Goal: Information Seeking & Learning: Check status

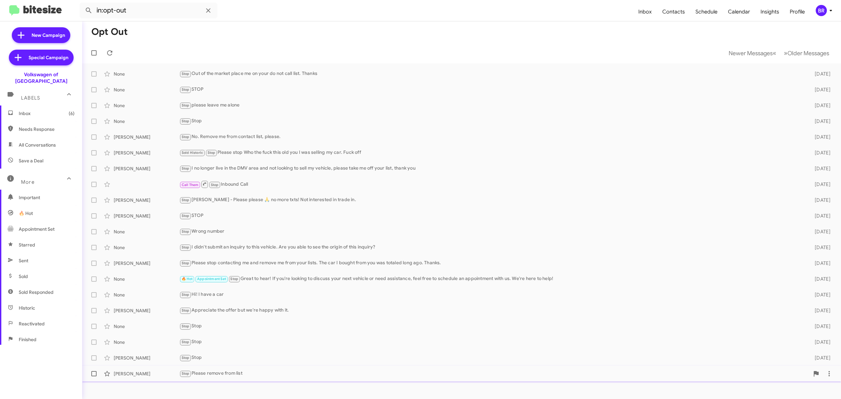
scroll to position [36, 0]
click at [823, 11] on div "BR" at bounding box center [820, 10] width 11 height 11
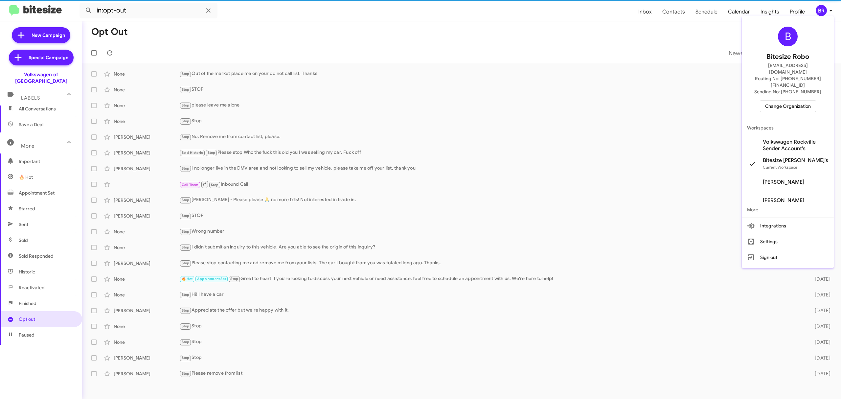
click at [779, 100] on span "Change Organization" at bounding box center [788, 105] width 46 height 11
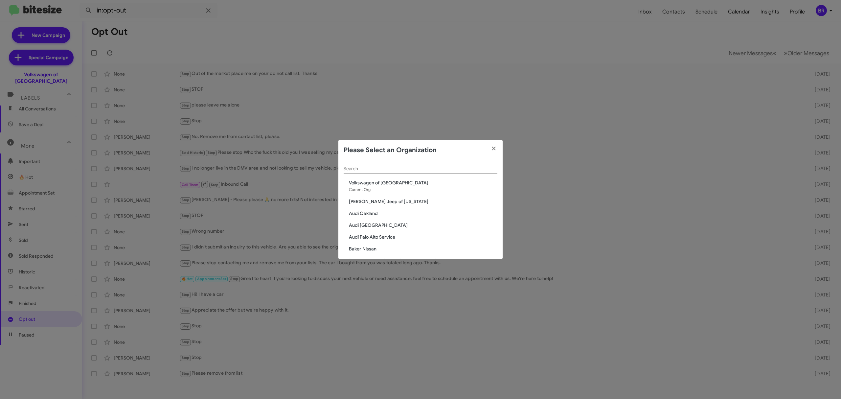
click at [346, 170] on input "Search" at bounding box center [420, 168] width 154 height 5
paste input "Ourisman Hyundai Genesis of [PERSON_NAME]"
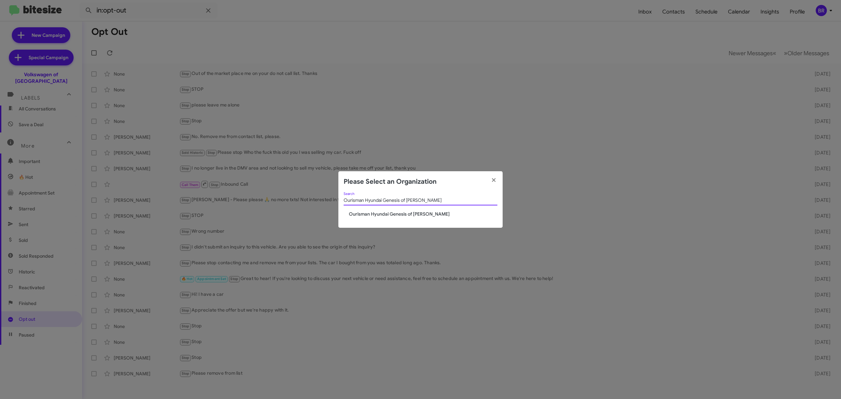
type input "Ourisman Hyundai Genesis of [PERSON_NAME]"
click at [390, 213] on span "Ourisman Hyundai Genesis of [PERSON_NAME]" at bounding box center [423, 213] width 148 height 7
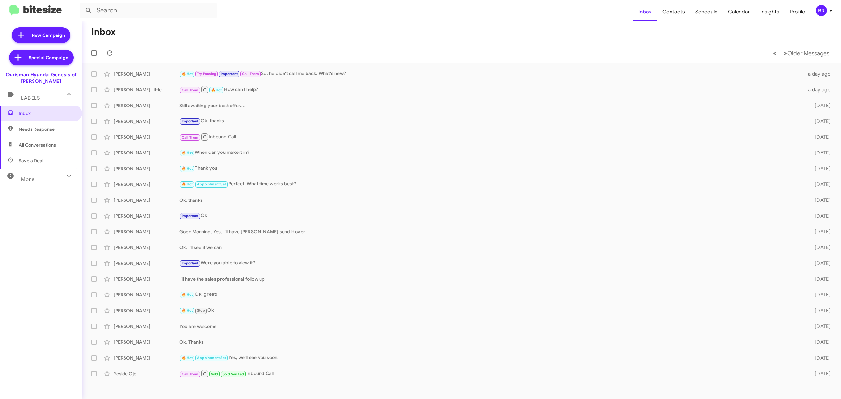
click at [45, 178] on div "More" at bounding box center [34, 176] width 58 height 12
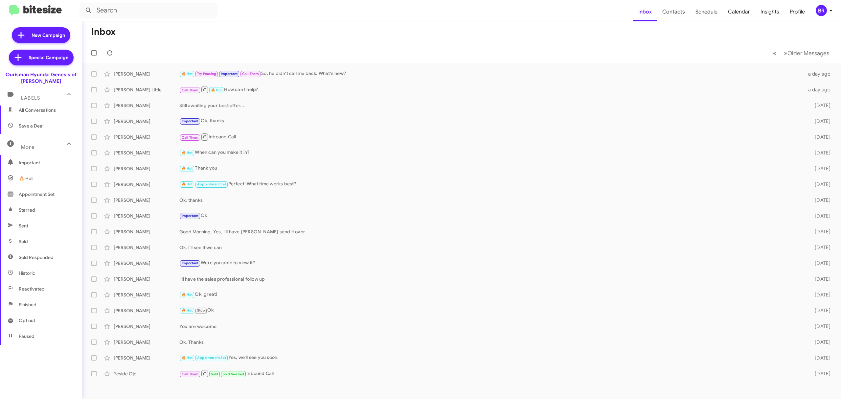
scroll to position [70, 0]
click at [42, 285] on span "Opt out" at bounding box center [41, 285] width 82 height 16
type input "in:opt-out"
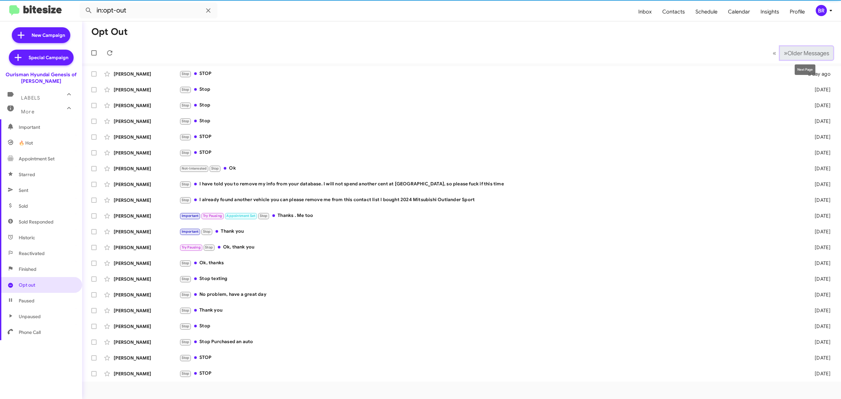
click at [822, 53] on span "Older Messages" at bounding box center [808, 53] width 42 height 7
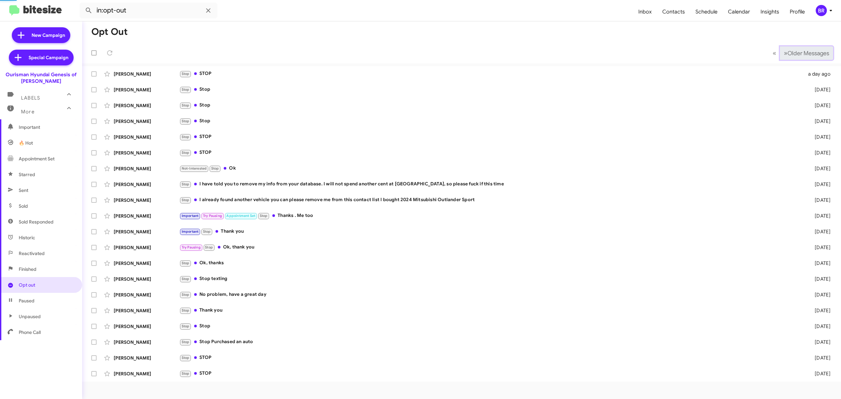
click at [822, 53] on span "Older Messages" at bounding box center [808, 53] width 42 height 7
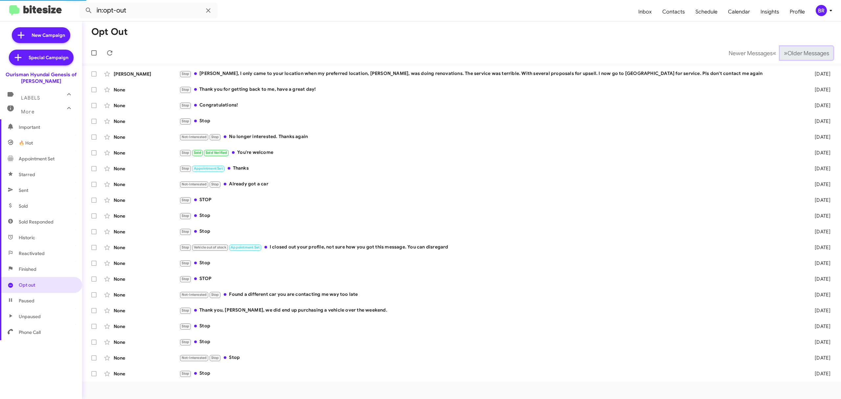
click at [818, 53] on span "Older Messages" at bounding box center [808, 53] width 42 height 7
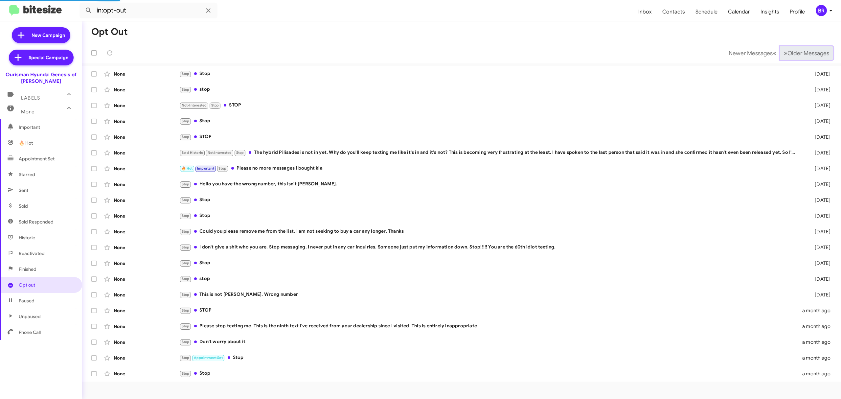
click at [818, 53] on span "Older Messages" at bounding box center [808, 53] width 42 height 7
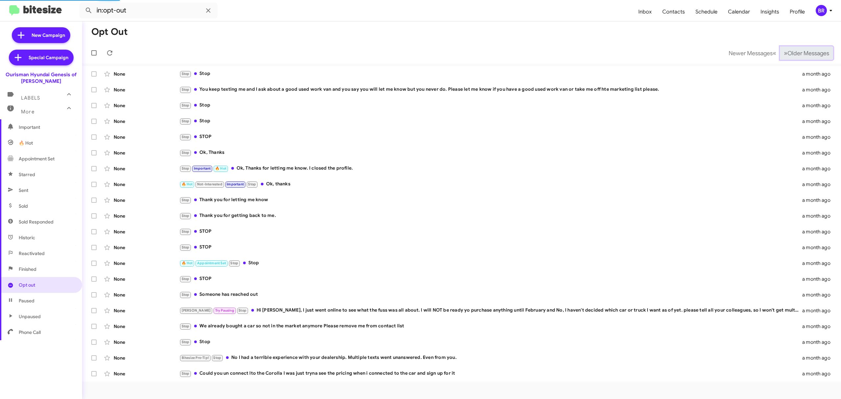
click at [818, 53] on span "Older Messages" at bounding box center [808, 53] width 42 height 7
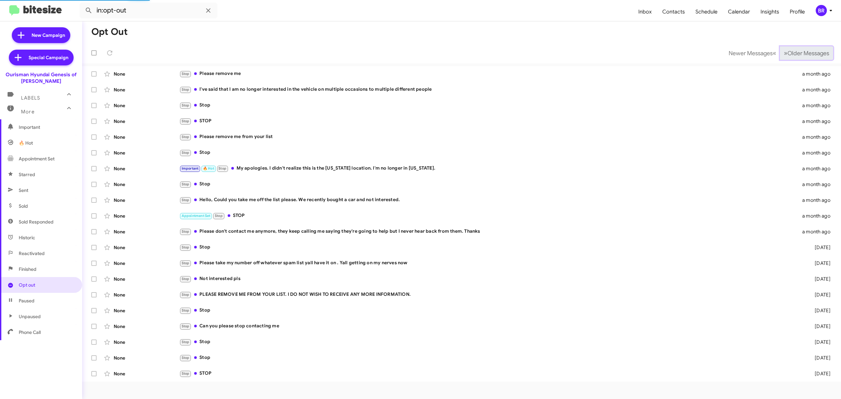
click at [818, 53] on span "Older Messages" at bounding box center [808, 53] width 42 height 7
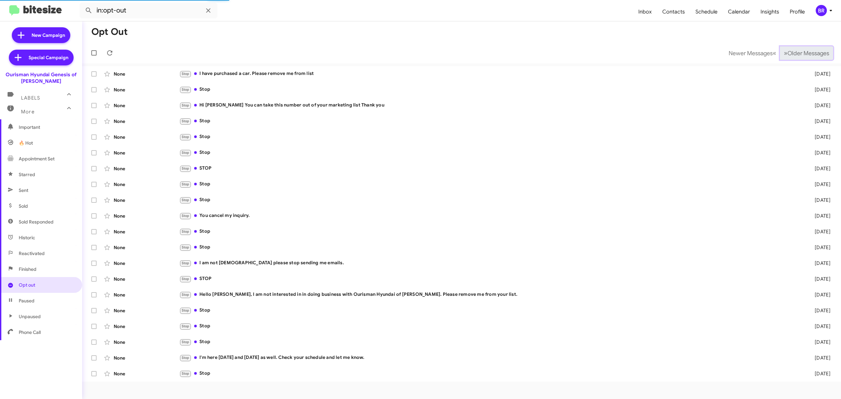
click at [818, 53] on span "Older Messages" at bounding box center [808, 53] width 42 height 7
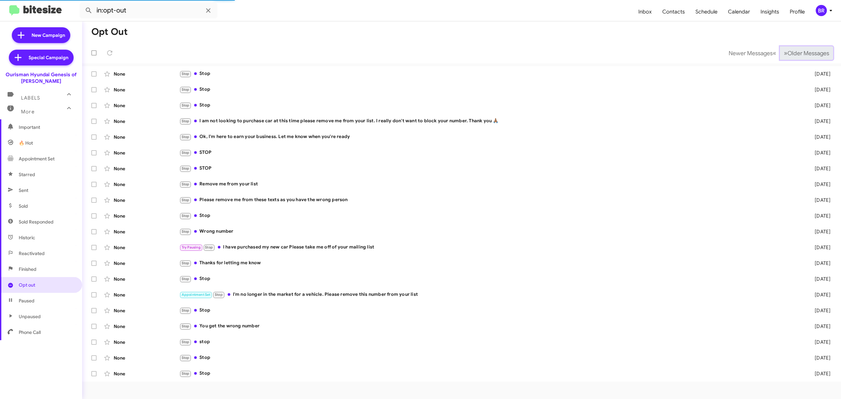
click at [818, 53] on span "Older Messages" at bounding box center [808, 53] width 42 height 7
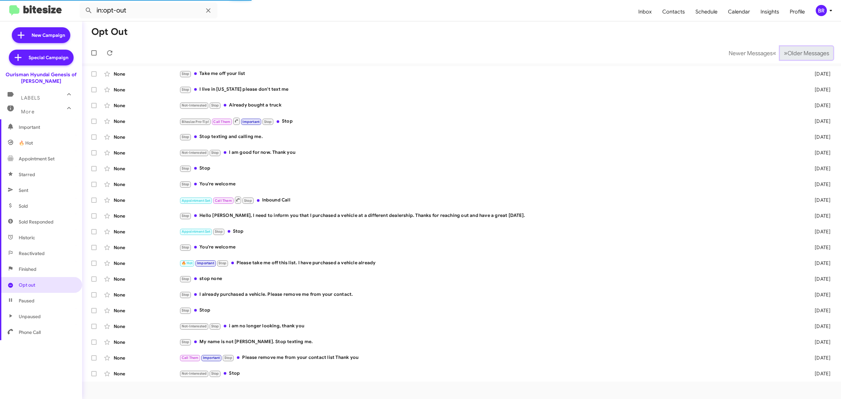
click at [818, 53] on span "Older Messages" at bounding box center [808, 53] width 42 height 7
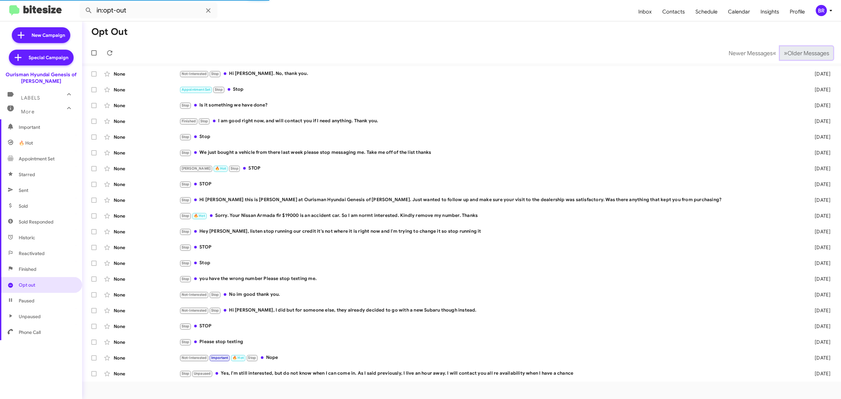
click at [818, 53] on span "Older Messages" at bounding box center [808, 53] width 42 height 7
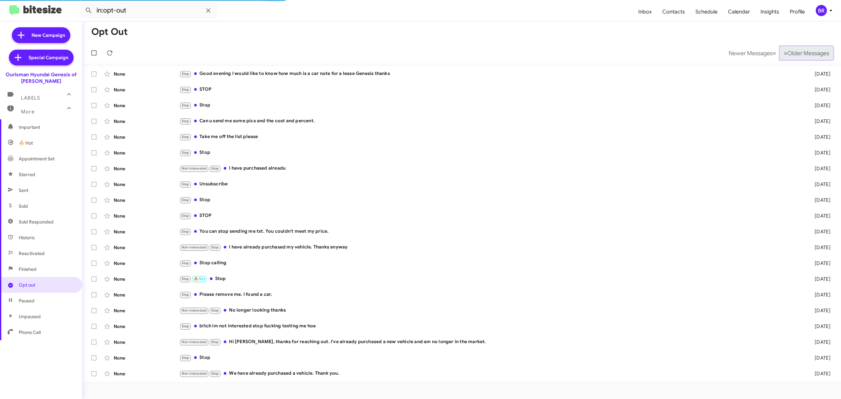
click at [818, 53] on span "Older Messages" at bounding box center [808, 53] width 42 height 7
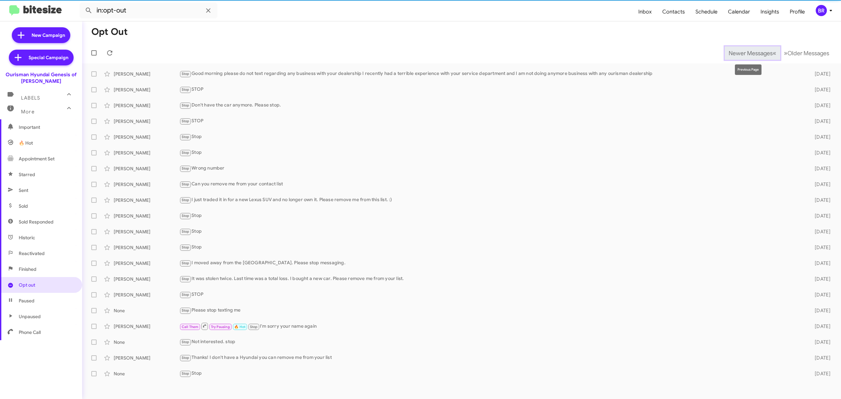
click at [753, 54] on span "Newer Messages" at bounding box center [750, 53] width 44 height 7
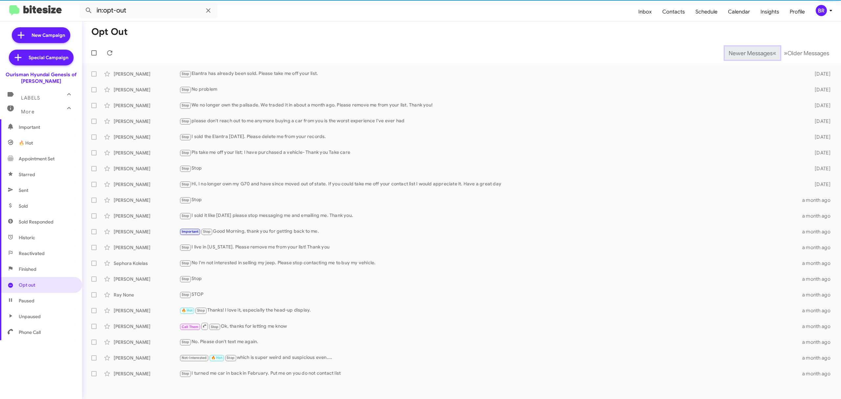
click at [753, 54] on span "Newer Messages" at bounding box center [750, 53] width 44 height 7
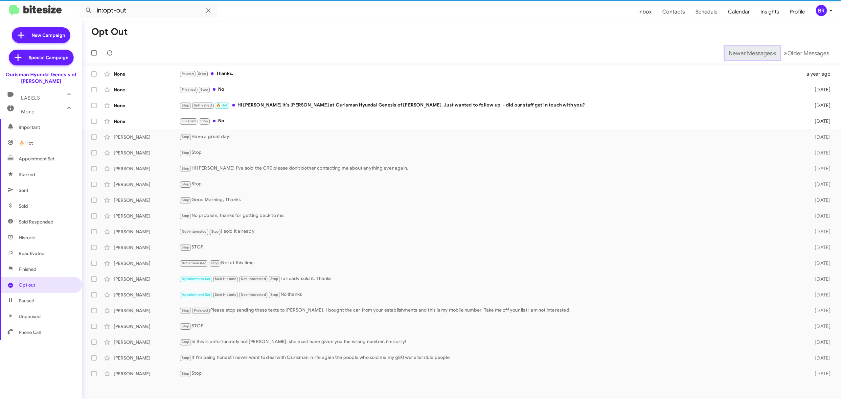
click at [753, 54] on span "Newer Messages" at bounding box center [750, 53] width 44 height 7
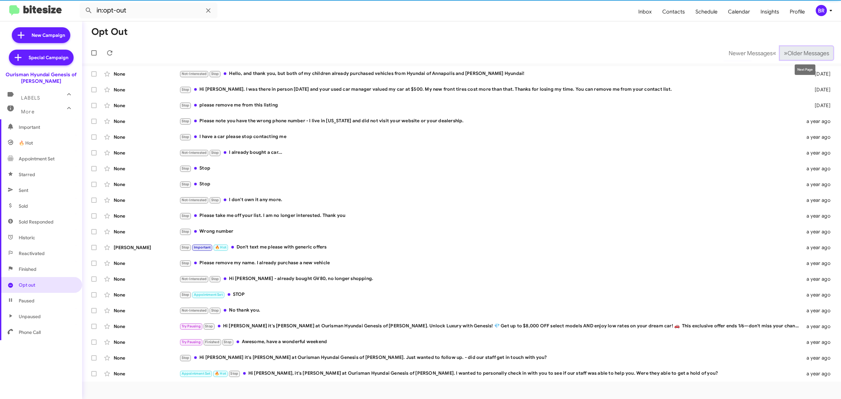
click at [787, 54] on span "Older Messages" at bounding box center [808, 53] width 42 height 7
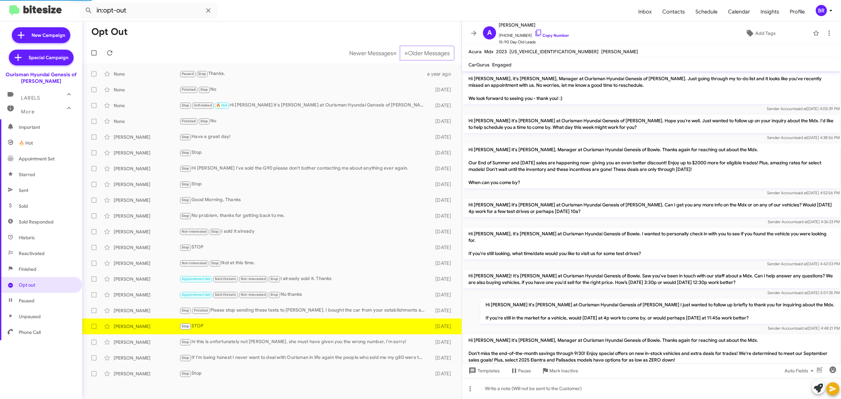
scroll to position [116, 0]
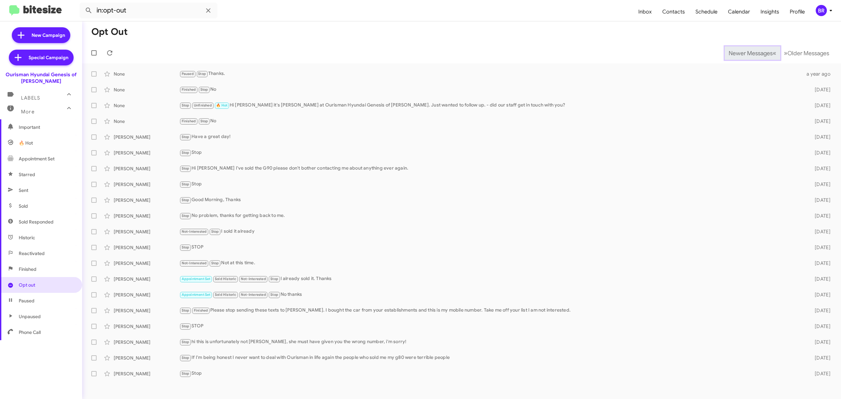
click at [745, 53] on span "Newer Messages" at bounding box center [750, 53] width 44 height 7
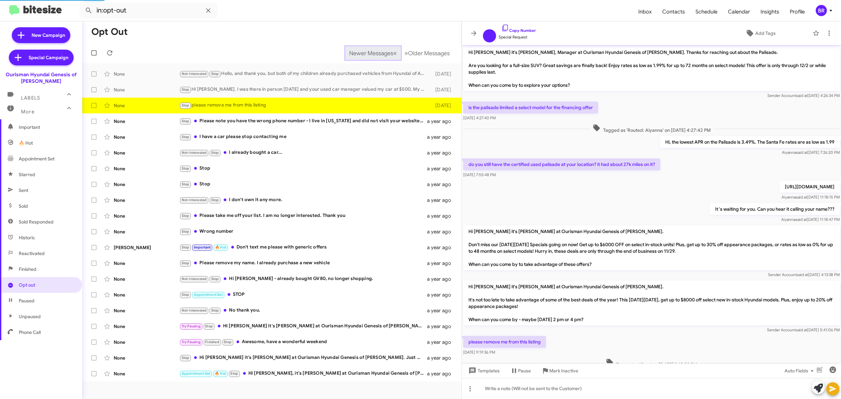
scroll to position [38, 0]
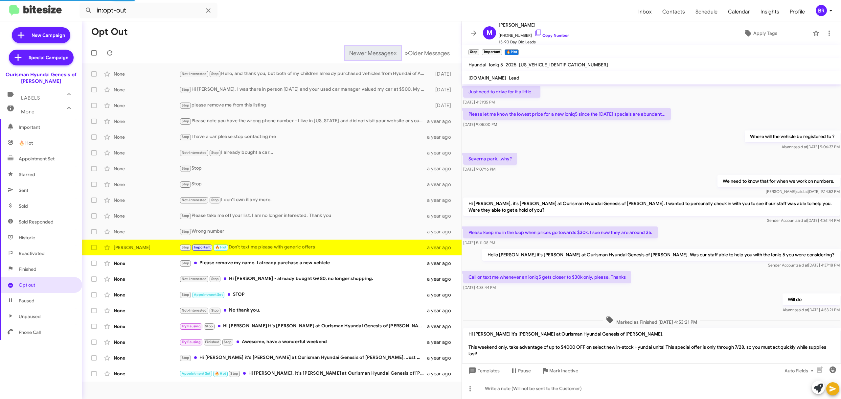
scroll to position [213, 0]
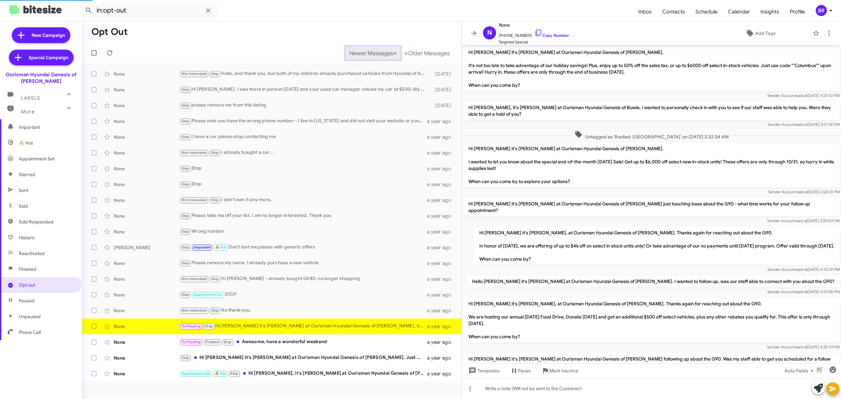
scroll to position [476, 0]
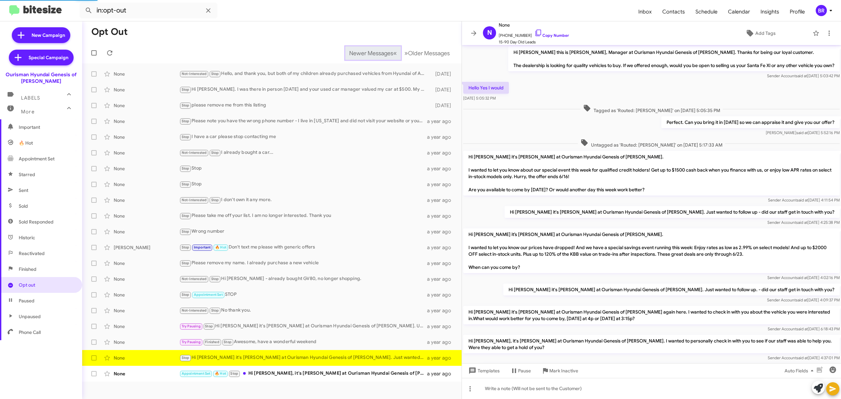
scroll to position [103, 0]
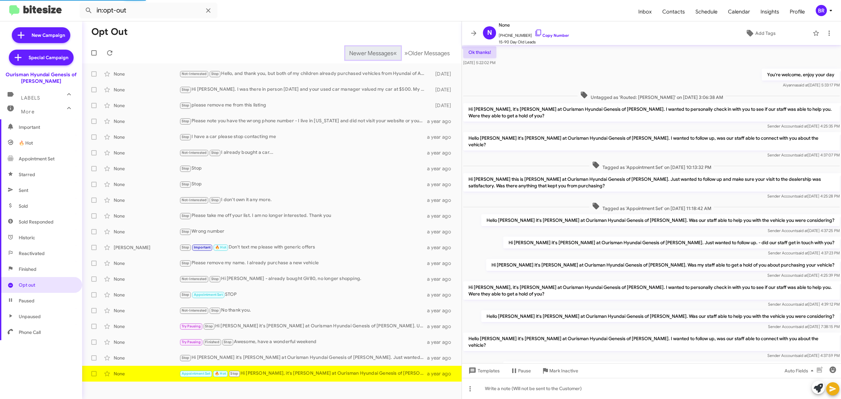
scroll to position [187, 0]
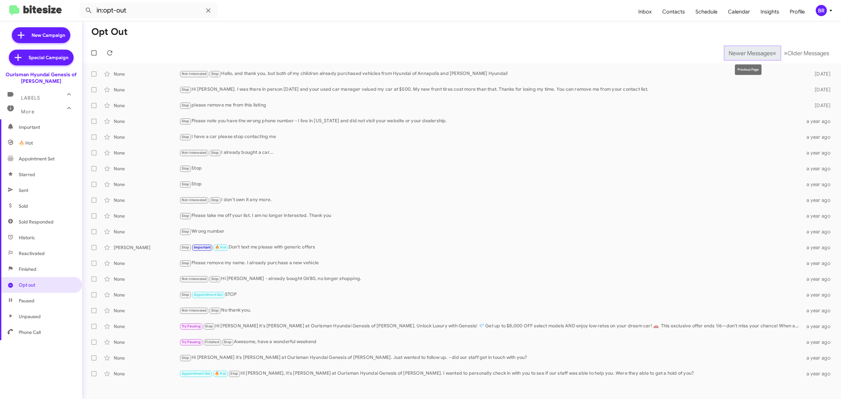
click at [745, 53] on span "Newer Messages" at bounding box center [750, 53] width 44 height 7
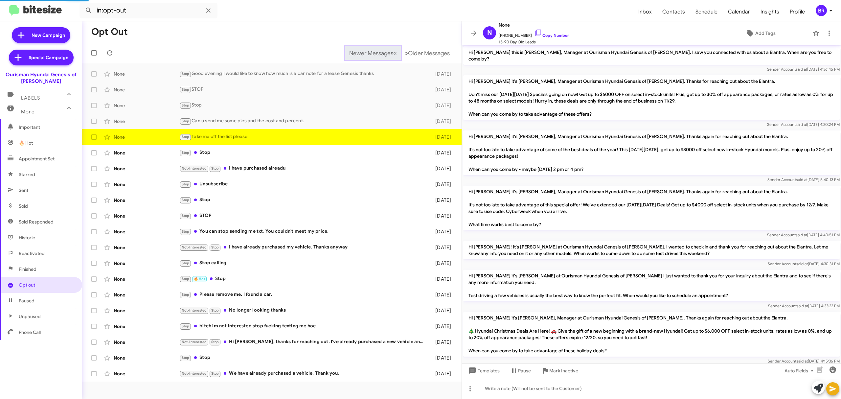
scroll to position [325, 0]
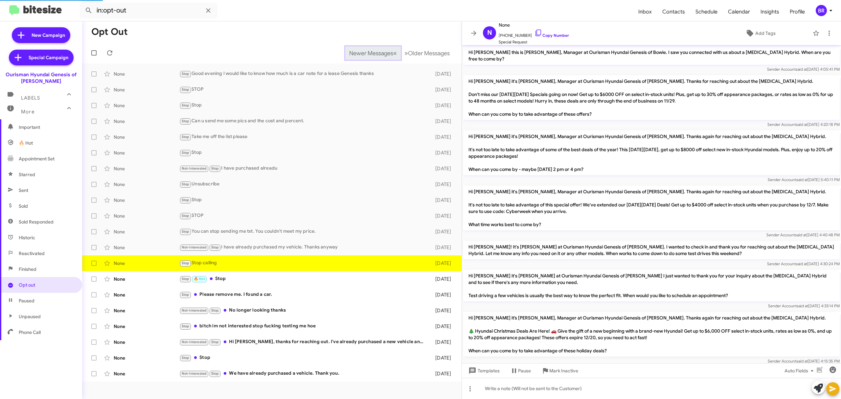
scroll to position [227, 0]
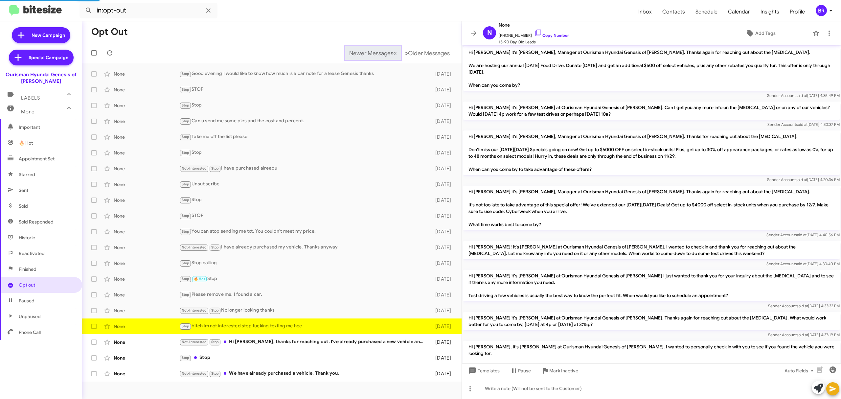
scroll to position [62, 0]
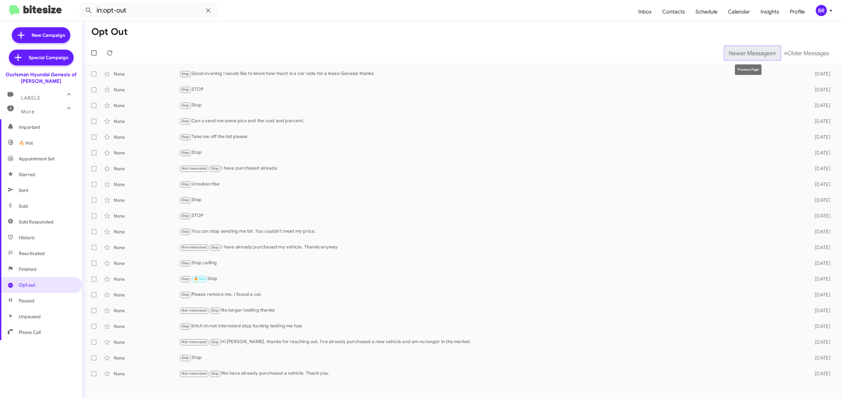
click at [745, 53] on span "Newer Messages" at bounding box center [750, 53] width 44 height 7
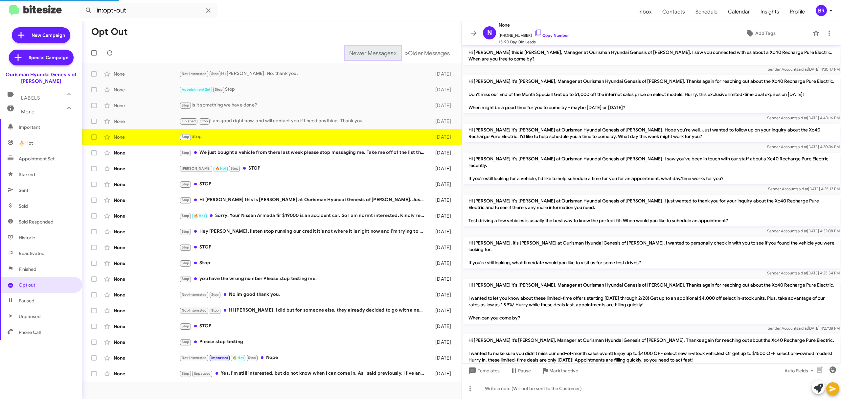
scroll to position [150, 0]
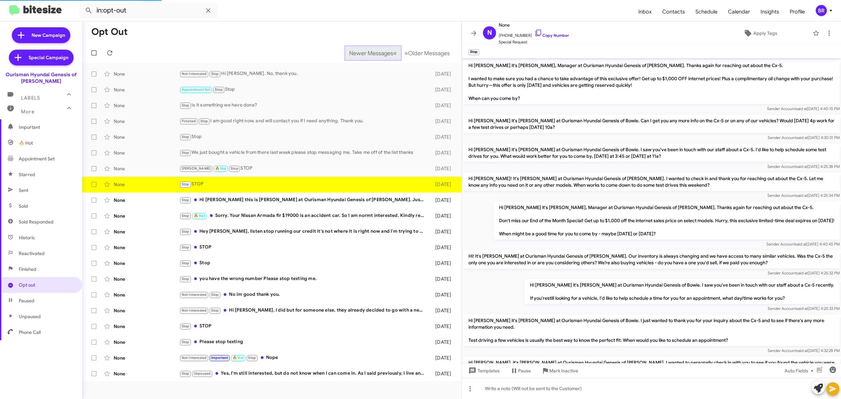
scroll to position [194, 0]
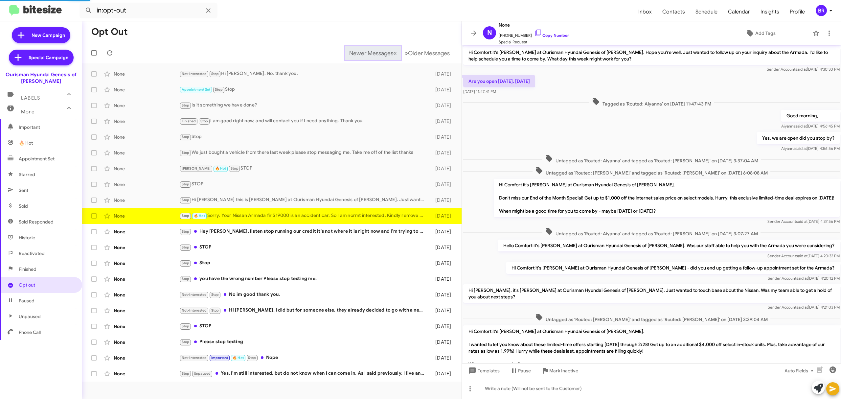
scroll to position [133, 0]
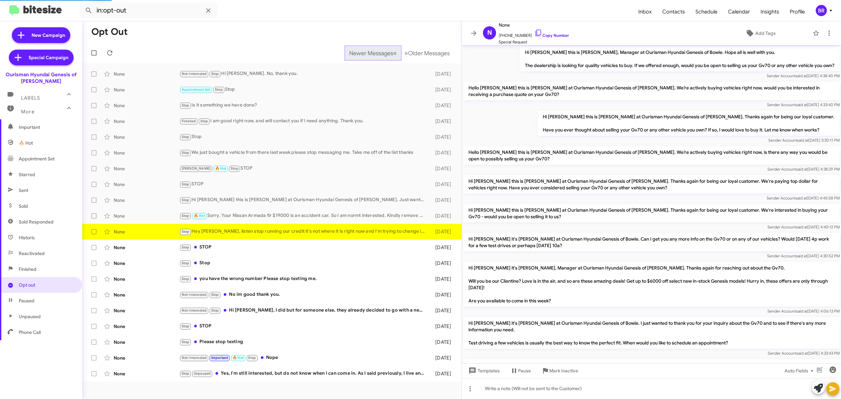
scroll to position [141, 0]
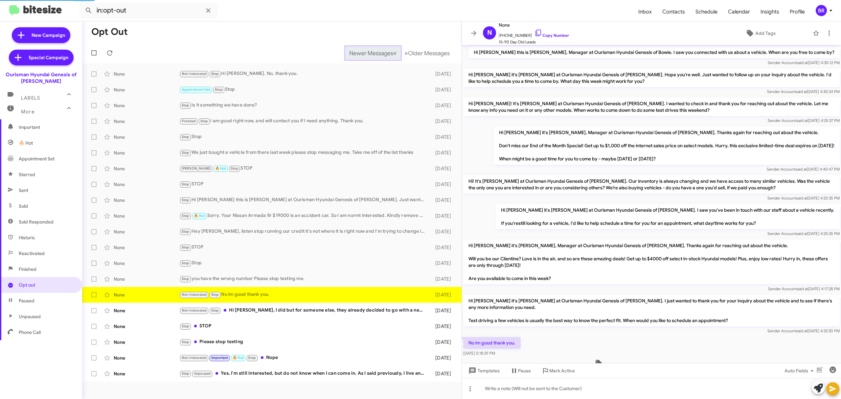
scroll to position [37, 0]
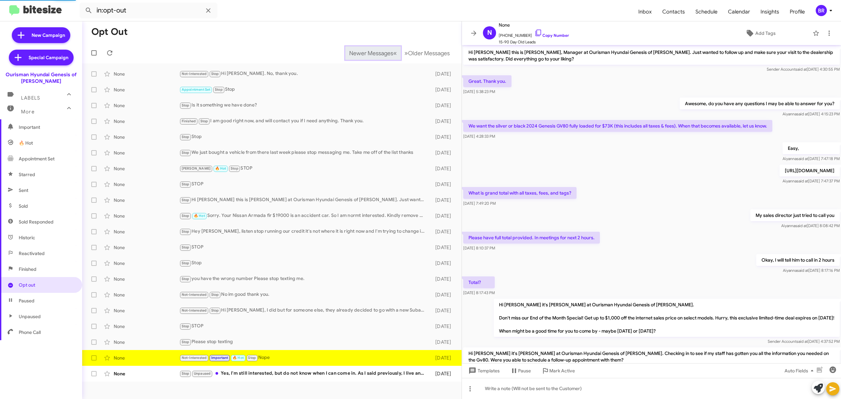
scroll to position [133, 0]
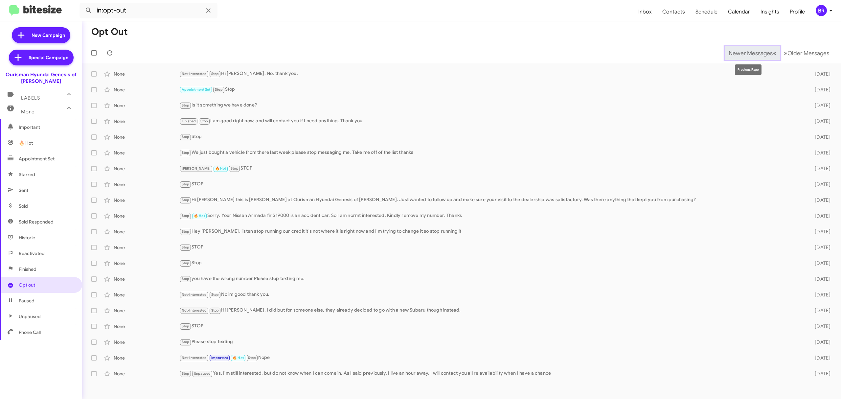
click at [745, 53] on span "Newer Messages" at bounding box center [750, 53] width 44 height 7
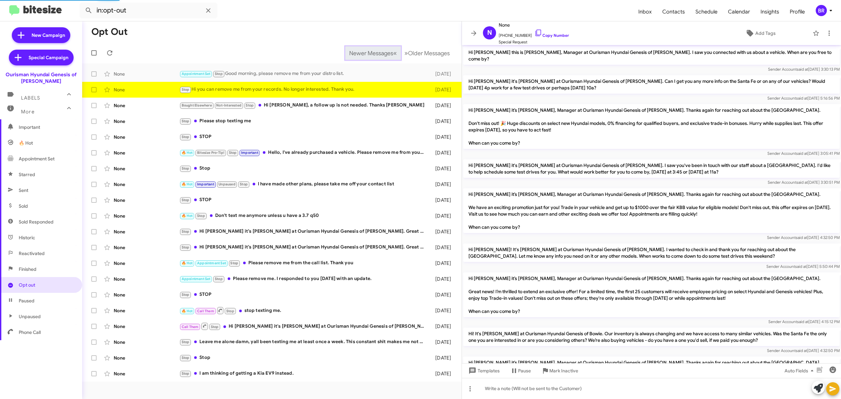
scroll to position [93, 0]
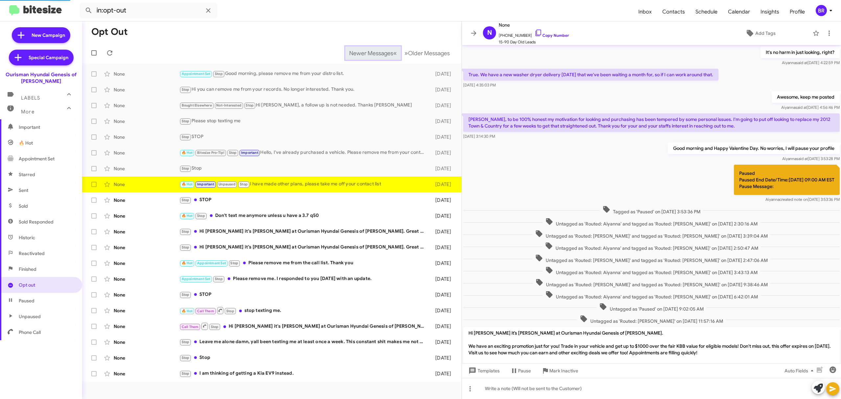
scroll to position [108, 0]
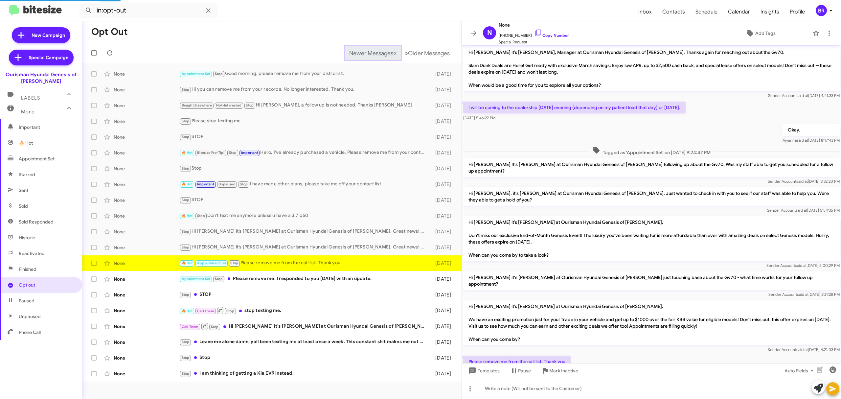
scroll to position [31, 0]
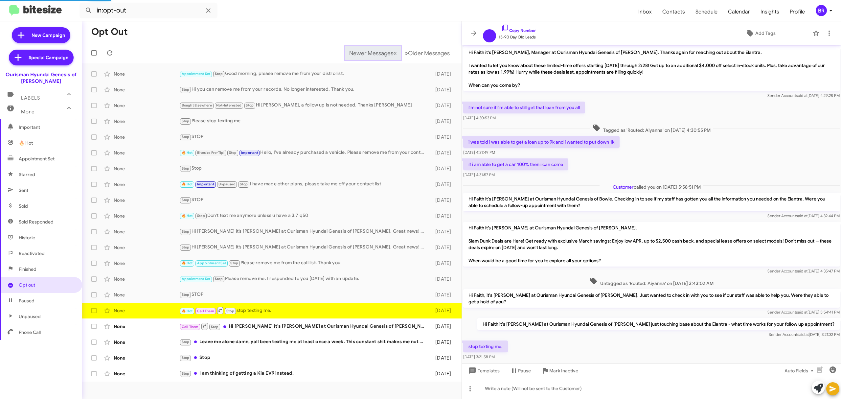
scroll to position [32, 0]
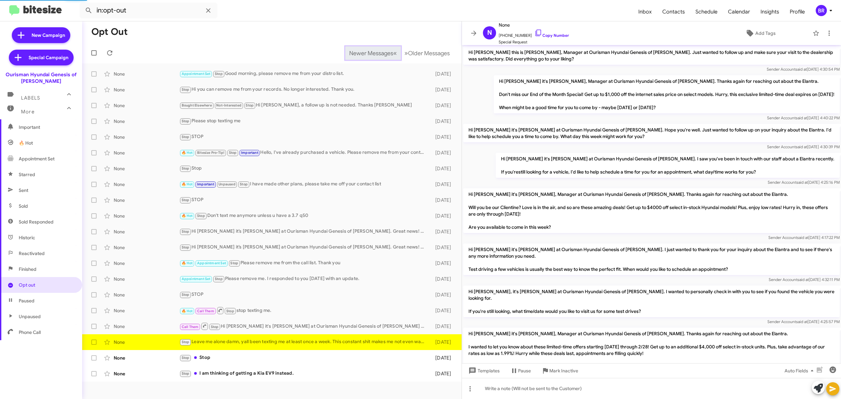
scroll to position [358, 0]
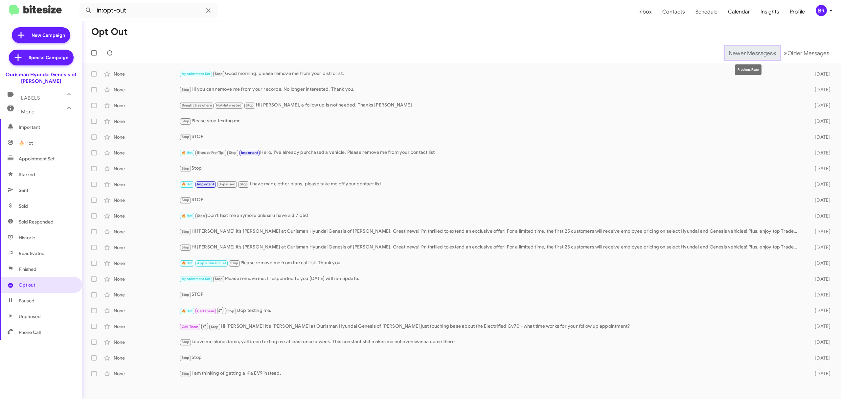
click at [745, 53] on span "Newer Messages" at bounding box center [750, 53] width 44 height 7
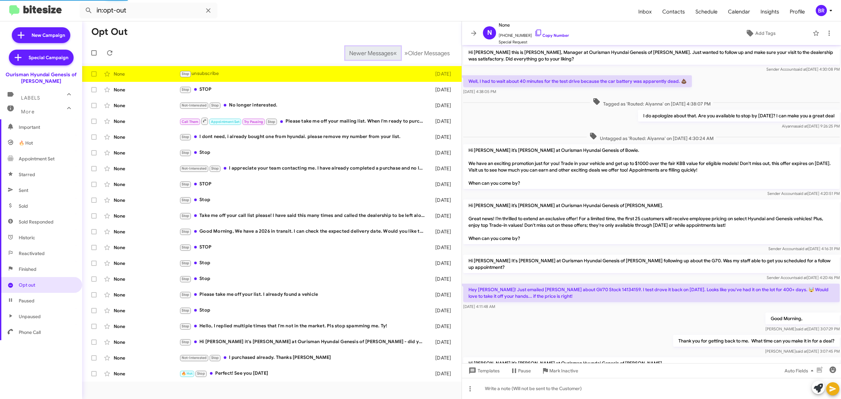
scroll to position [302, 0]
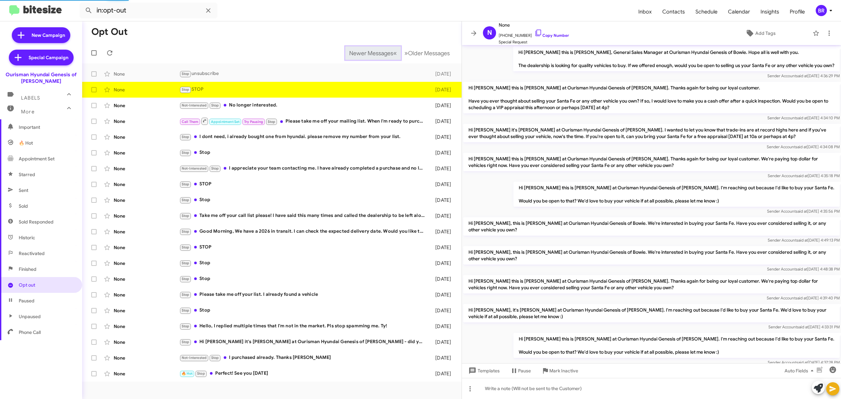
scroll to position [220, 0]
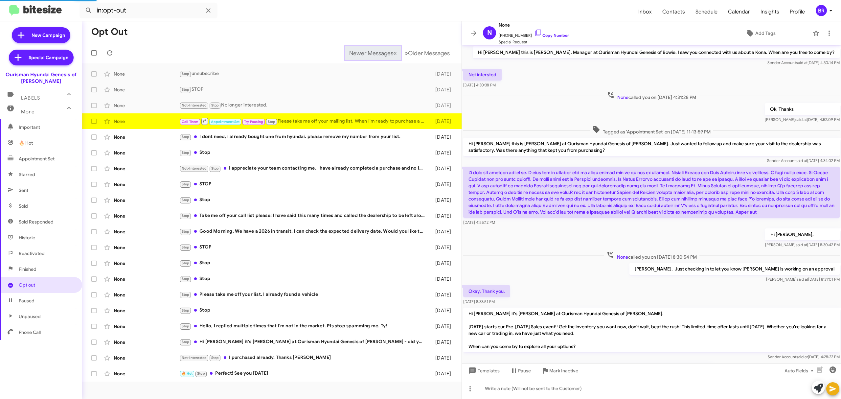
scroll to position [62, 0]
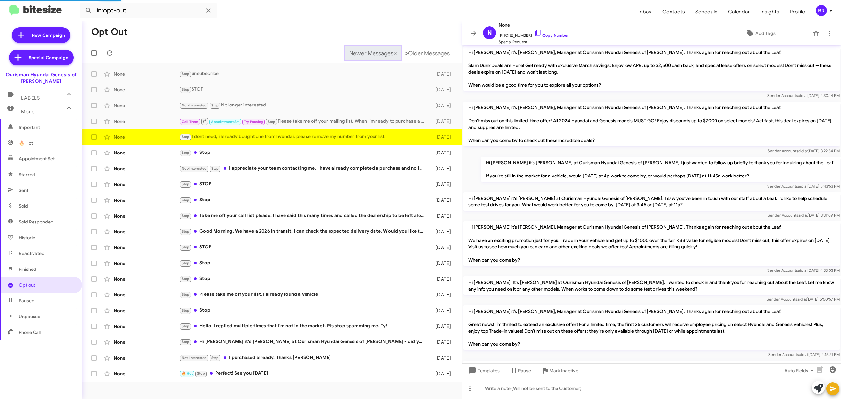
scroll to position [301, 0]
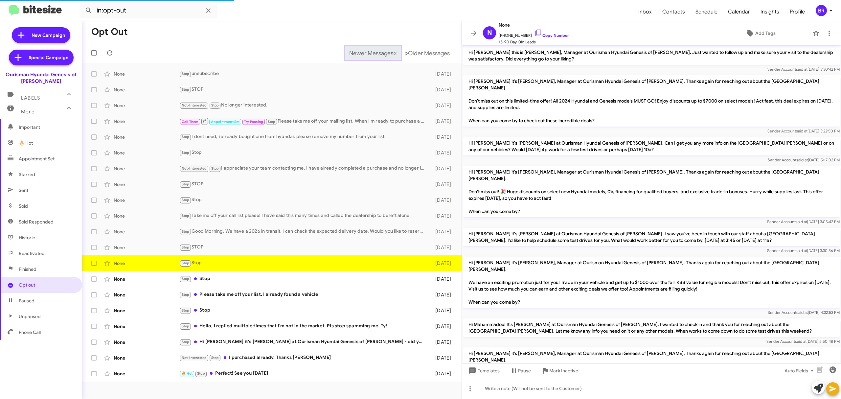
scroll to position [224, 0]
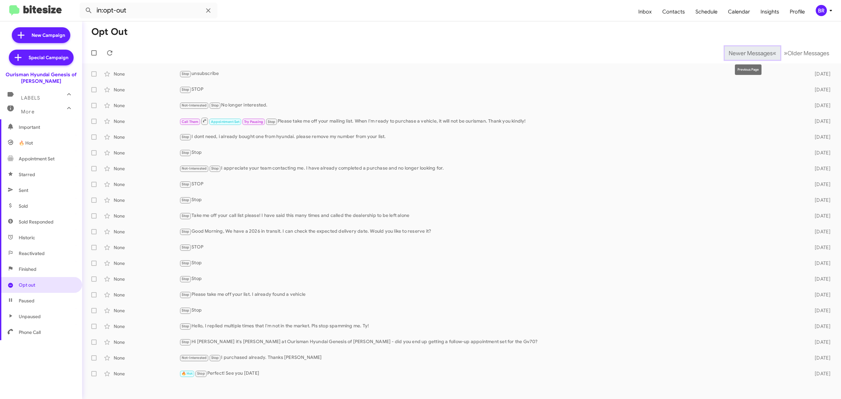
click at [745, 53] on span "Newer Messages" at bounding box center [750, 53] width 44 height 7
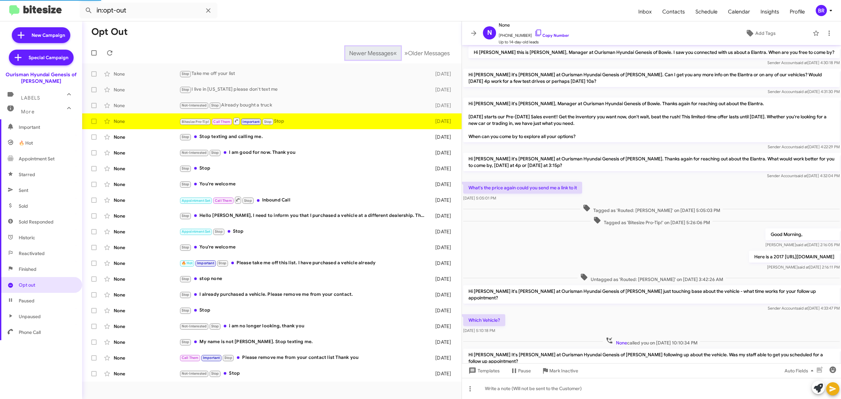
scroll to position [71, 0]
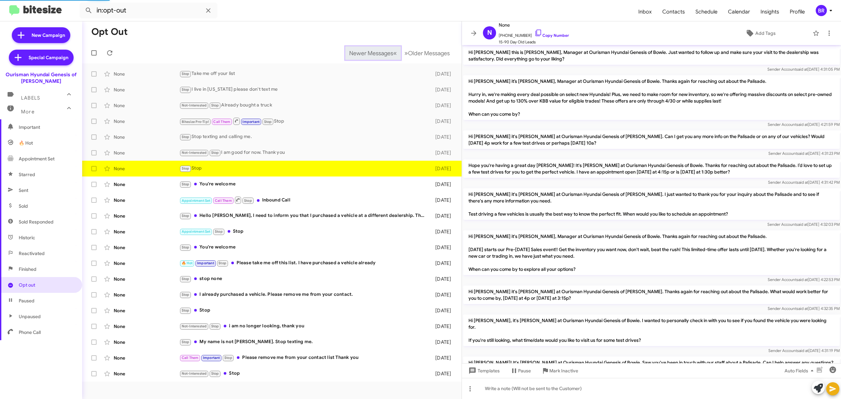
scroll to position [90, 0]
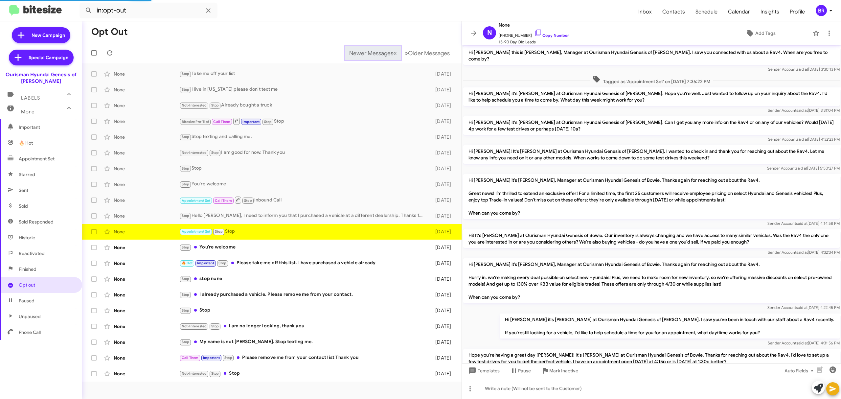
scroll to position [246, 0]
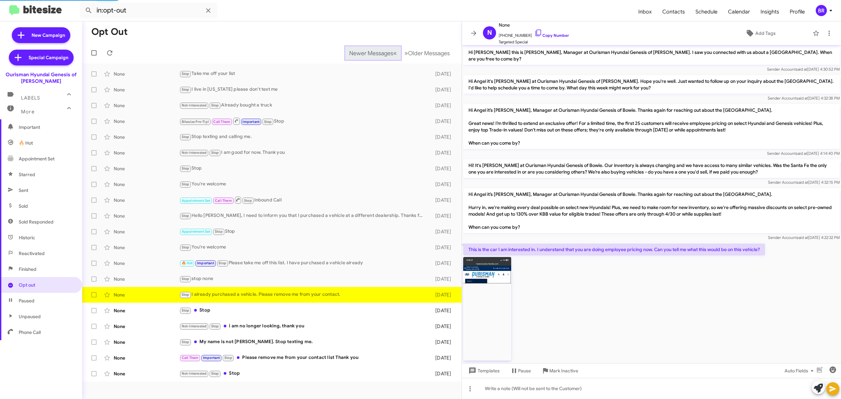
scroll to position [426, 0]
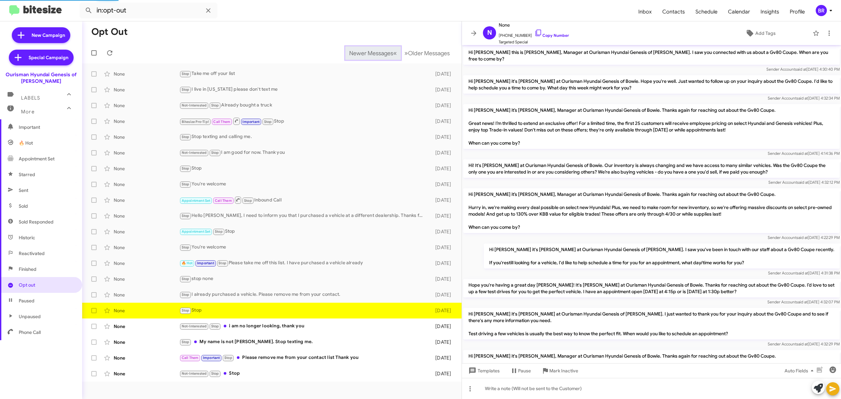
scroll to position [197, 0]
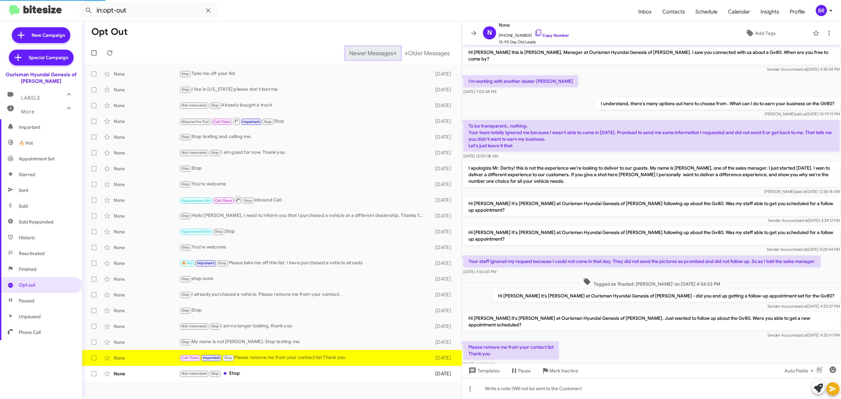
scroll to position [27, 0]
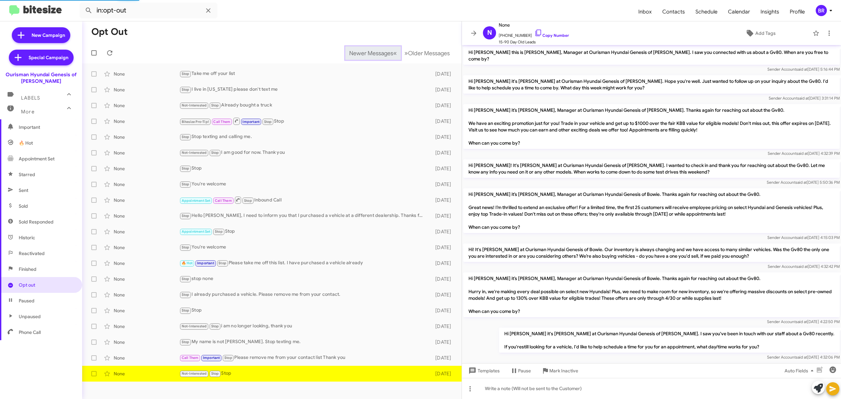
scroll to position [242, 0]
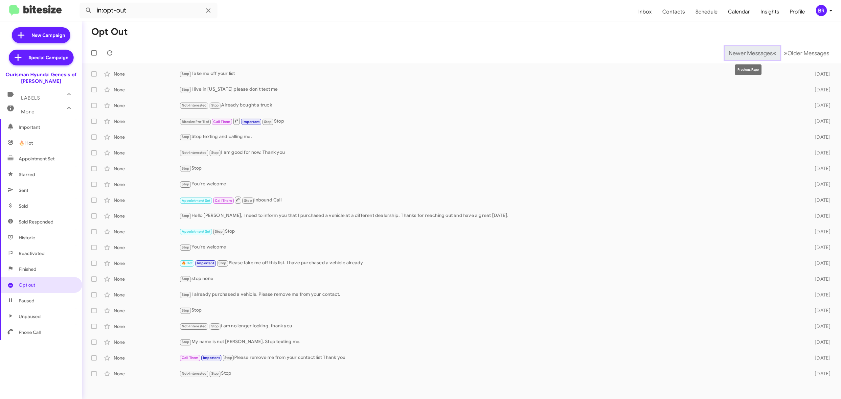
click at [745, 53] on span "Newer Messages" at bounding box center [750, 53] width 44 height 7
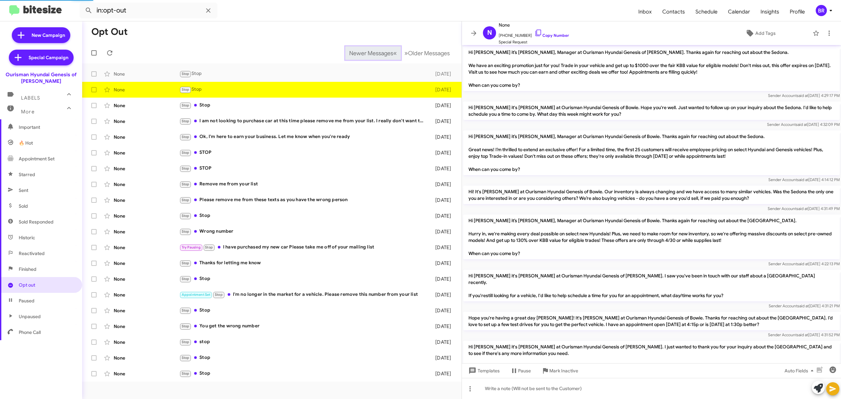
scroll to position [472, 0]
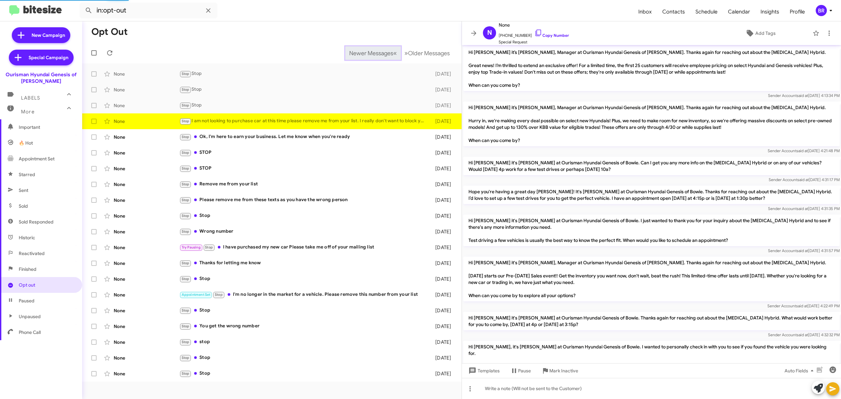
scroll to position [374, 0]
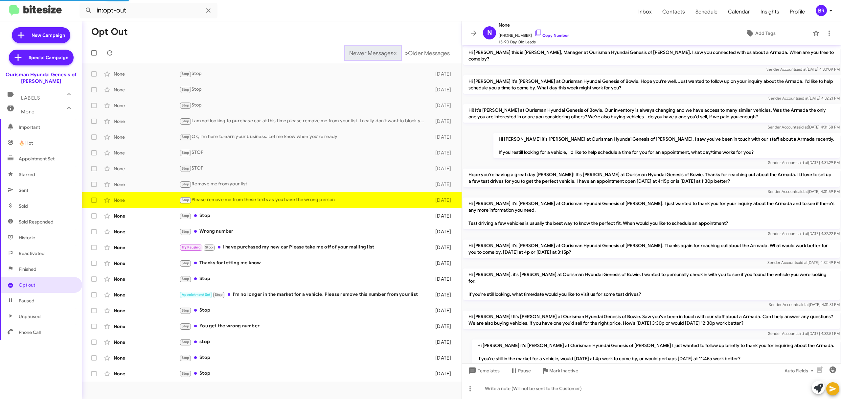
scroll to position [129, 0]
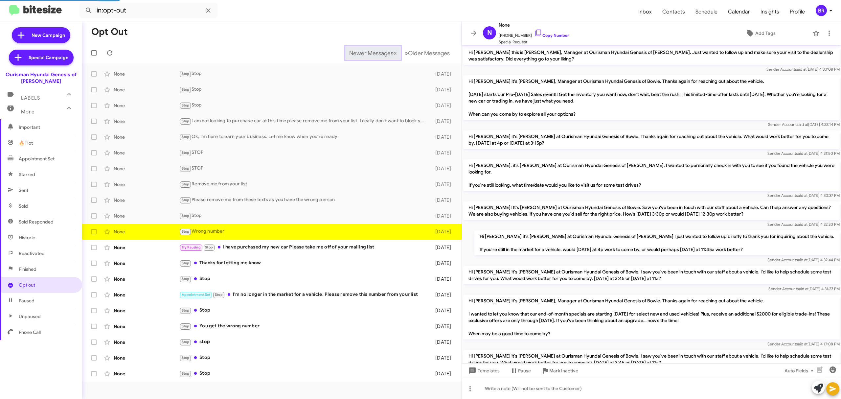
scroll to position [103, 0]
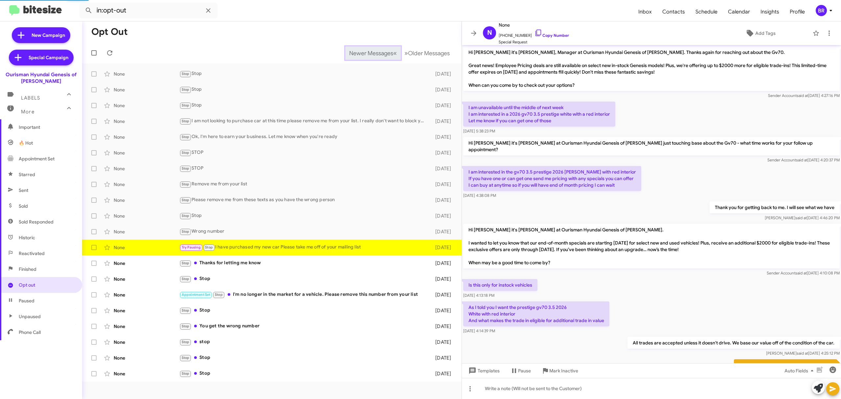
scroll to position [291, 0]
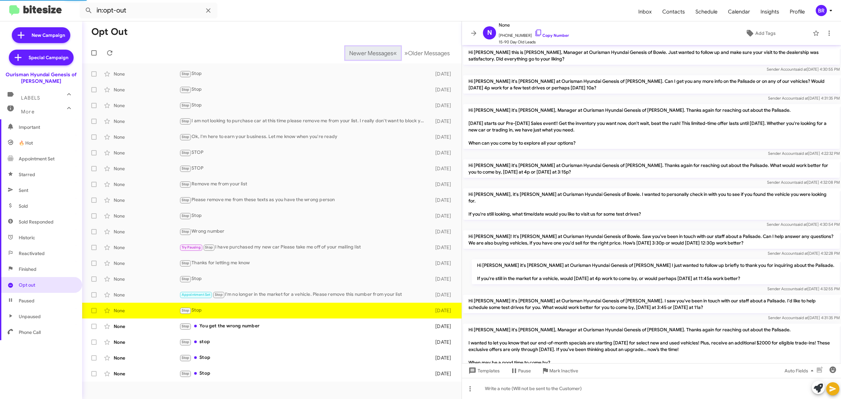
scroll to position [77, 0]
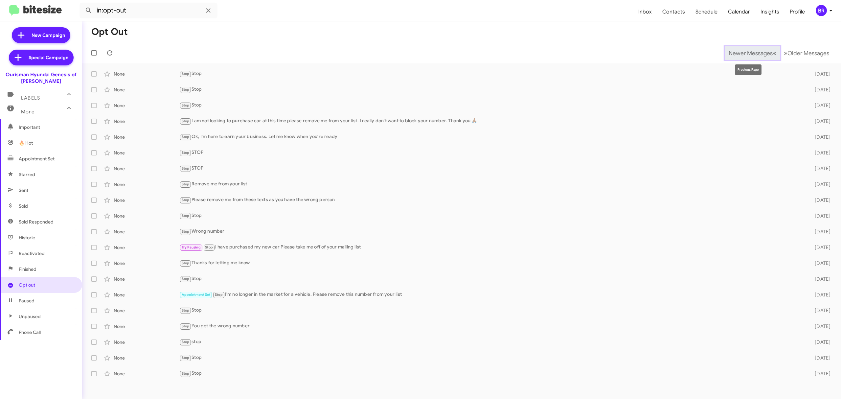
click at [745, 53] on span "Newer Messages" at bounding box center [750, 53] width 44 height 7
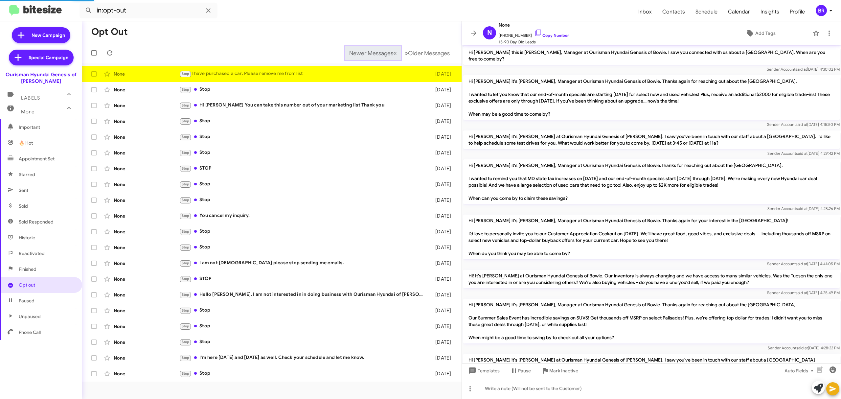
scroll to position [142, 0]
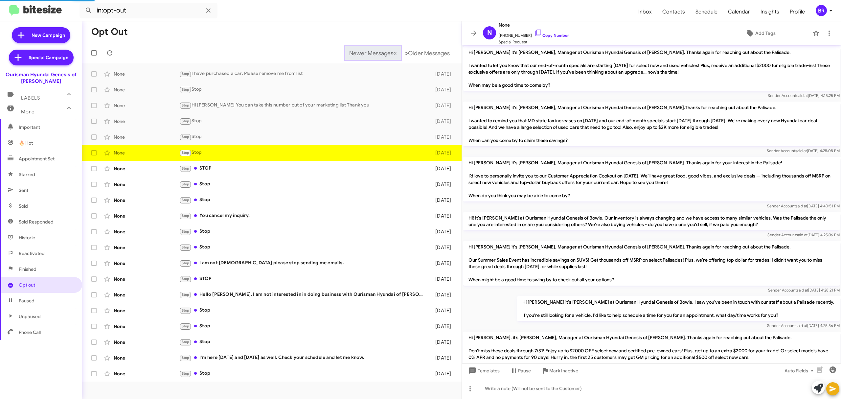
scroll to position [58, 0]
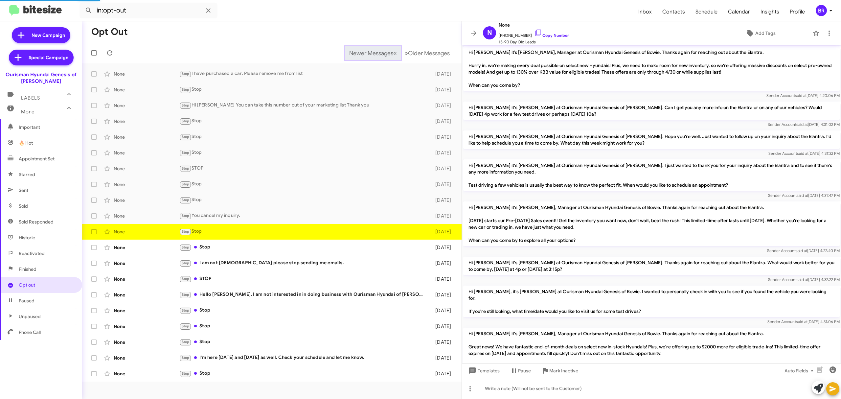
scroll to position [385, 0]
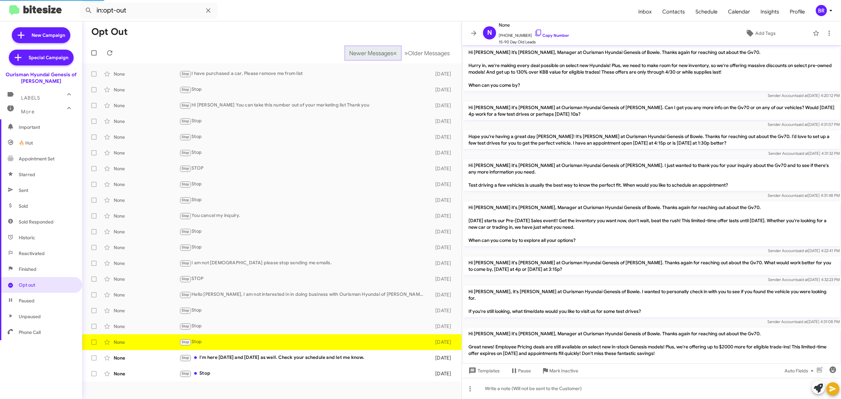
scroll to position [379, 0]
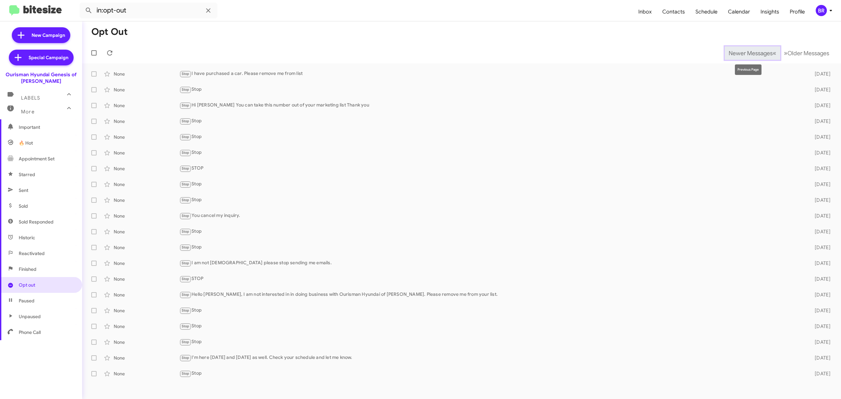
click at [745, 53] on span "Newer Messages" at bounding box center [750, 53] width 44 height 7
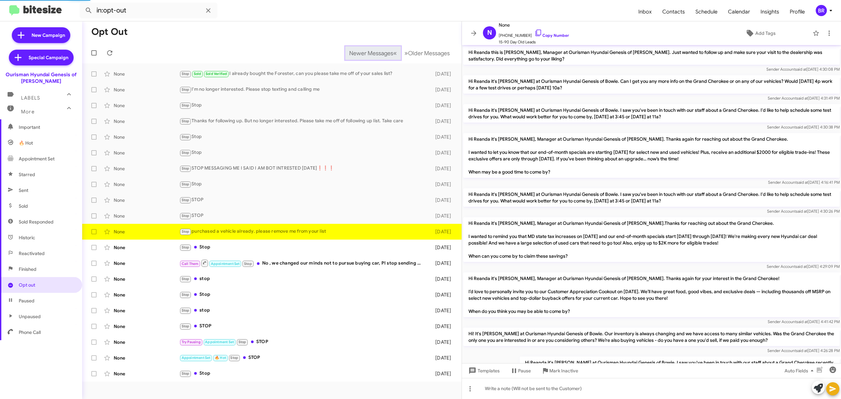
scroll to position [197, 0]
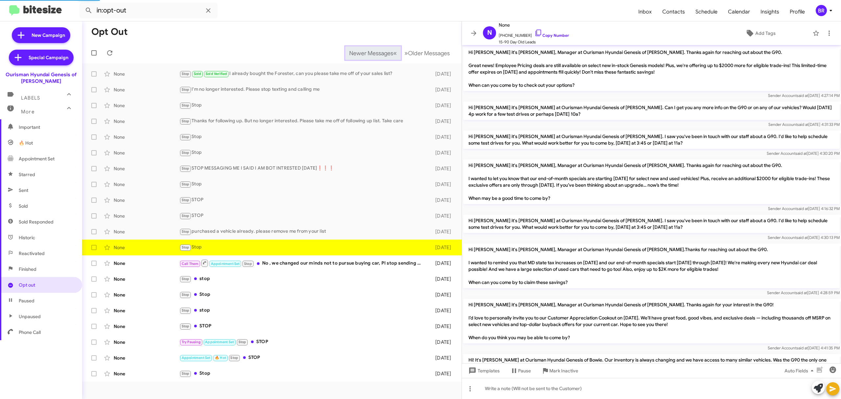
scroll to position [224, 0]
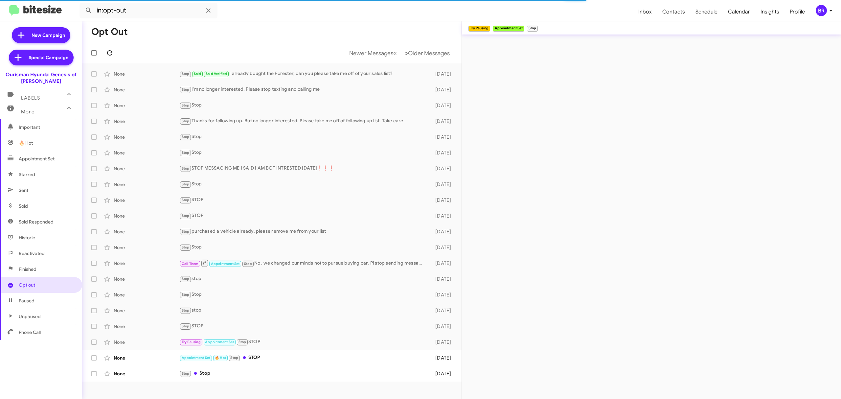
click at [109, 53] on icon at bounding box center [110, 53] width 8 height 8
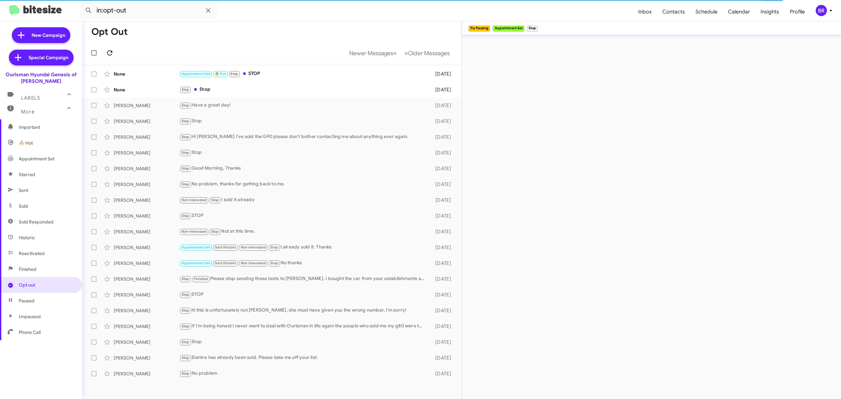
click at [109, 53] on icon at bounding box center [110, 53] width 8 height 8
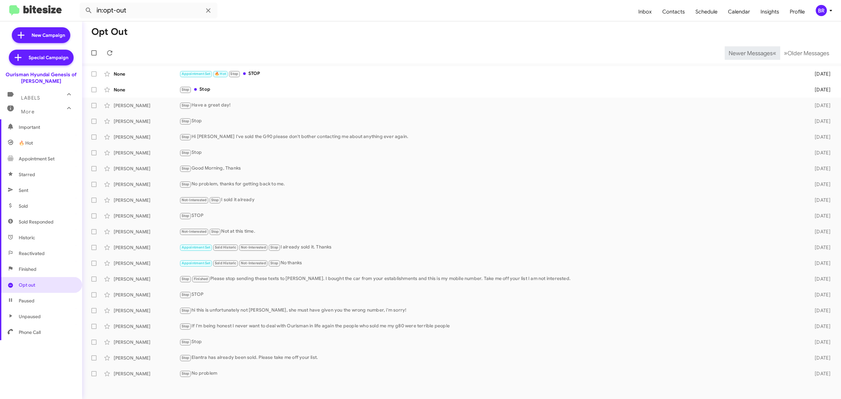
click at [745, 53] on span "Newer Messages" at bounding box center [750, 53] width 44 height 7
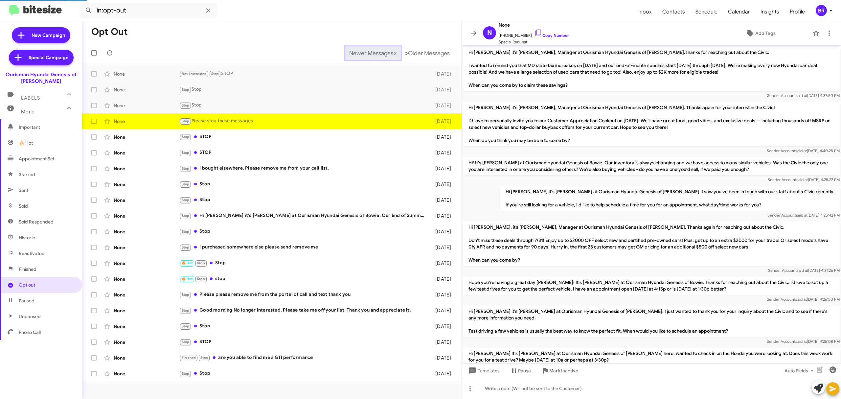
scroll to position [162, 0]
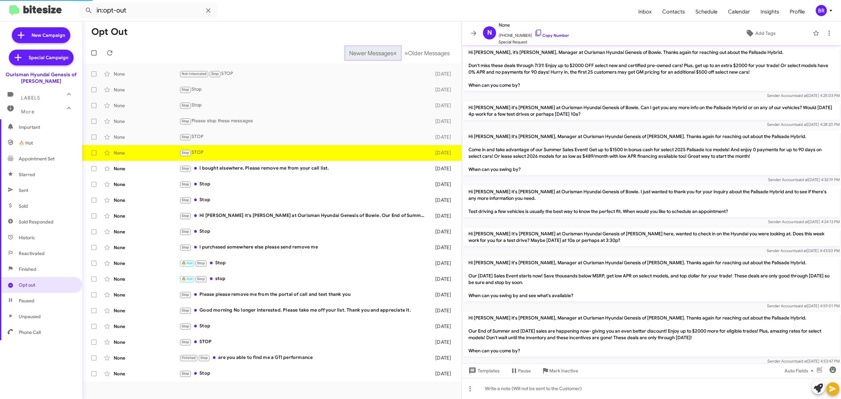
scroll to position [38, 0]
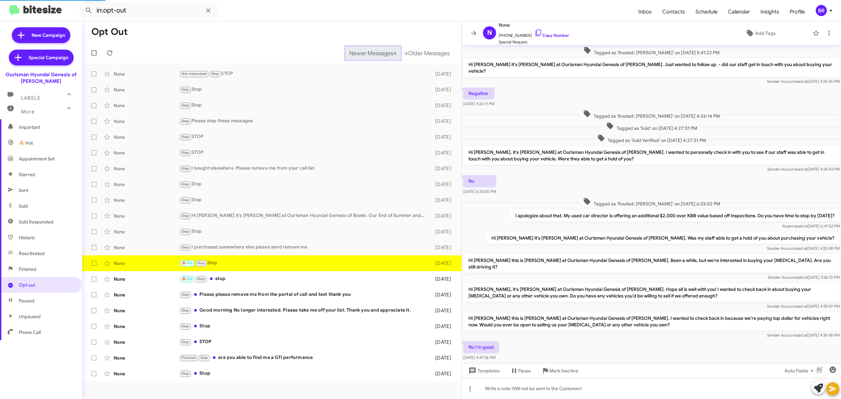
scroll to position [160, 0]
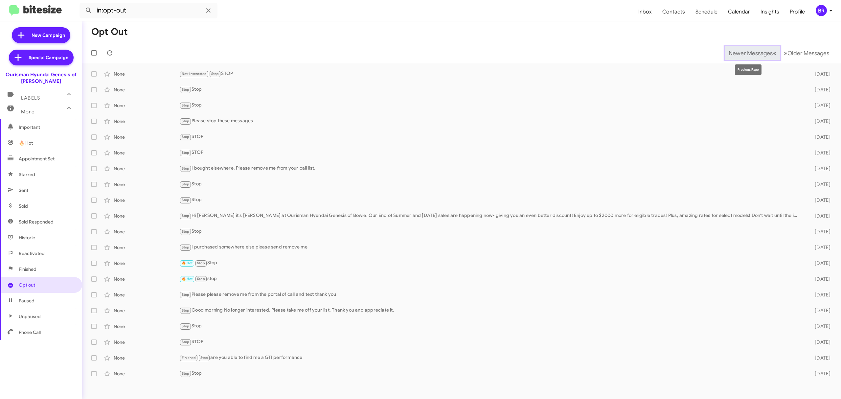
click at [745, 53] on span "Newer Messages" at bounding box center [750, 53] width 44 height 7
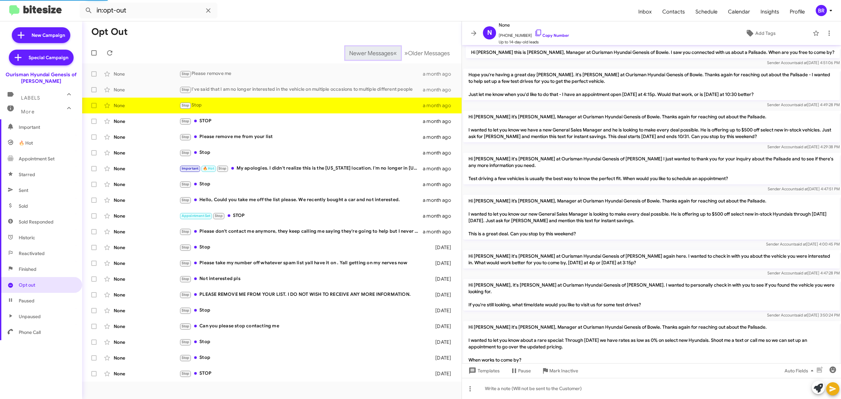
scroll to position [73, 0]
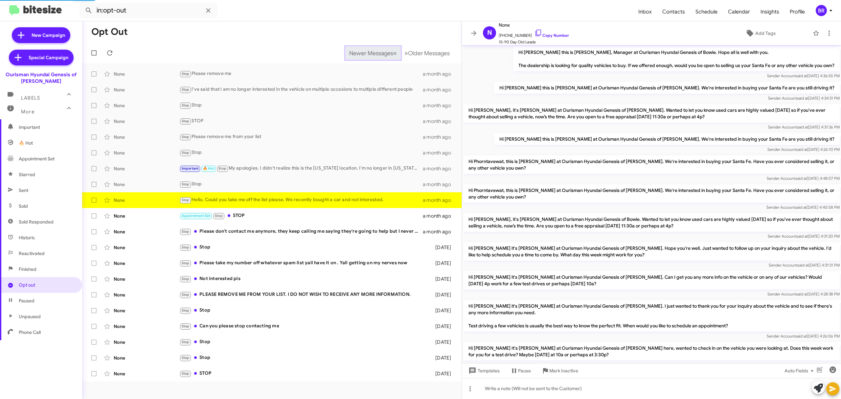
scroll to position [199, 0]
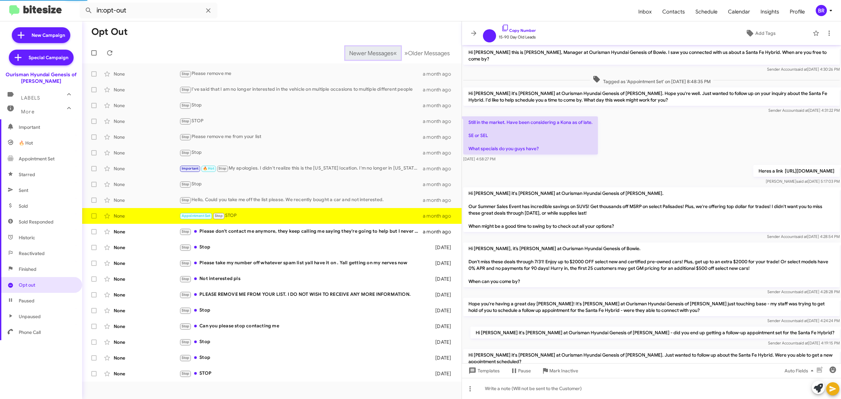
scroll to position [178, 0]
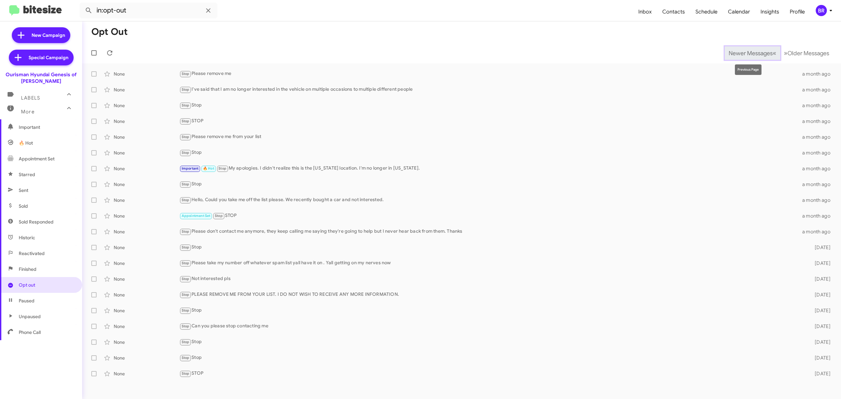
click at [745, 53] on span "Newer Messages" at bounding box center [750, 53] width 44 height 7
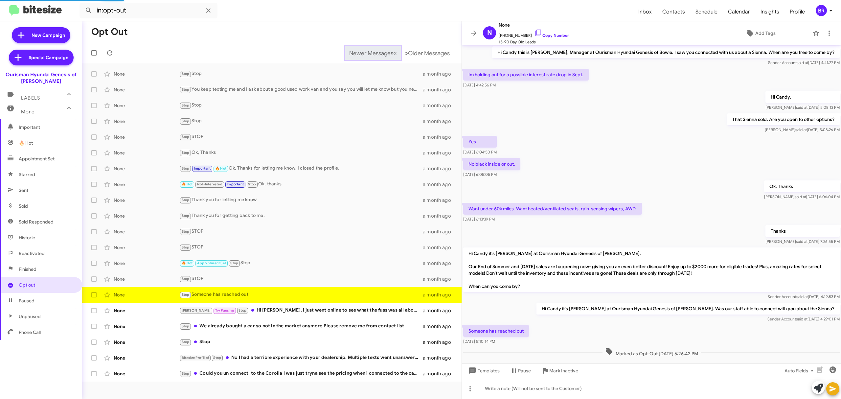
scroll to position [16, 0]
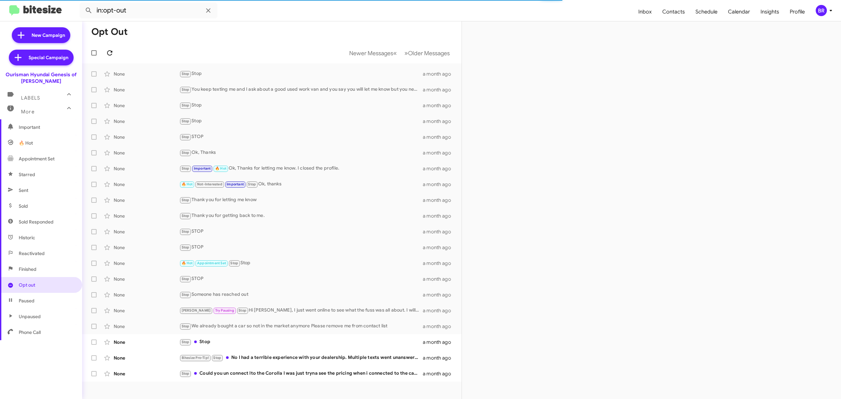
click at [109, 53] on icon at bounding box center [110, 53] width 8 height 8
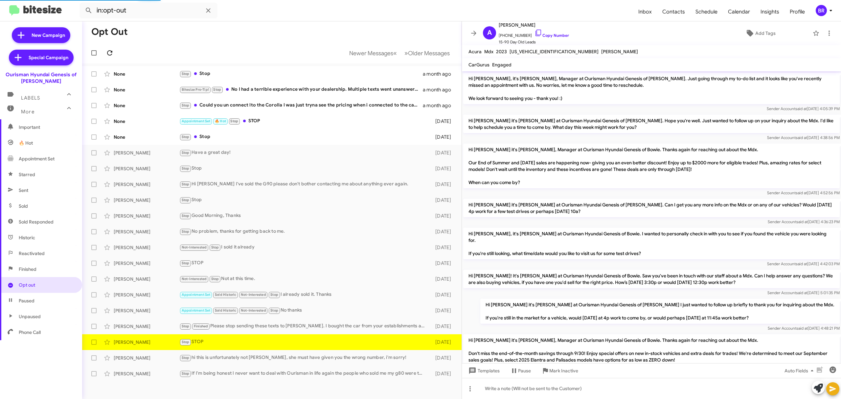
scroll to position [116, 0]
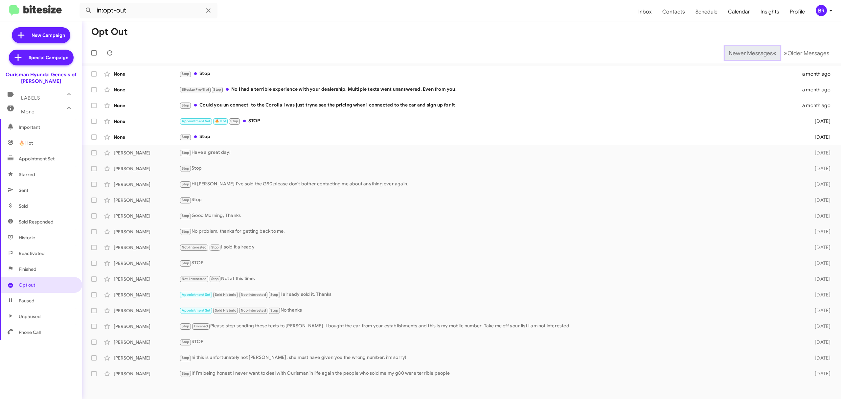
click at [745, 53] on span "Newer Messages" at bounding box center [750, 53] width 44 height 7
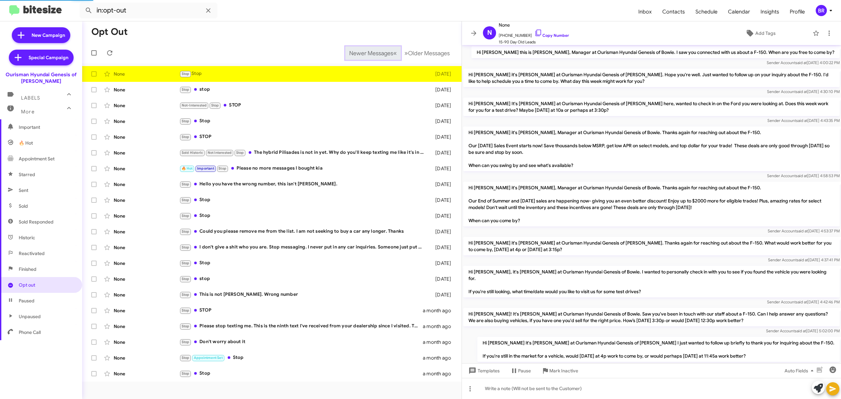
scroll to position [127, 0]
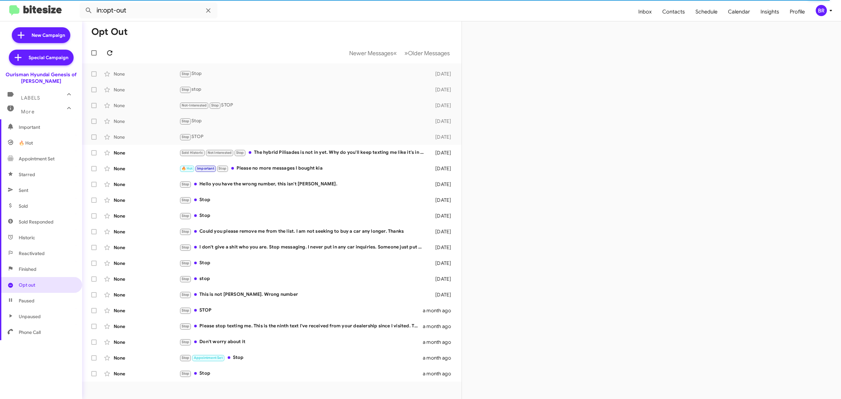
click at [109, 53] on icon at bounding box center [110, 53] width 8 height 8
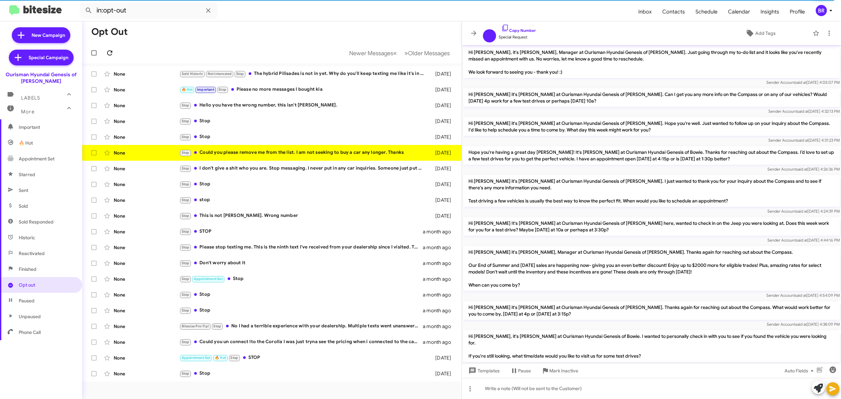
scroll to position [164, 0]
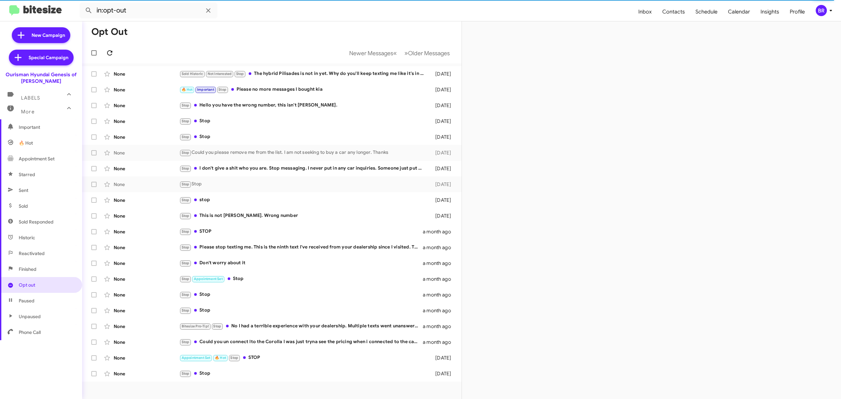
click at [109, 53] on icon at bounding box center [110, 53] width 8 height 8
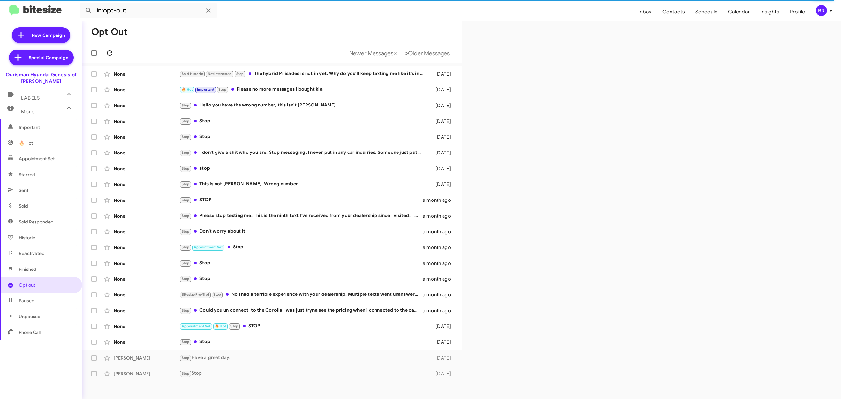
click at [109, 53] on icon at bounding box center [110, 53] width 8 height 8
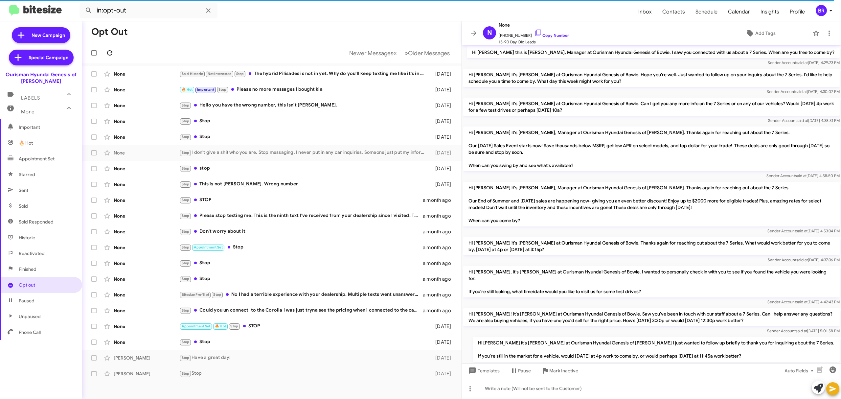
scroll to position [40, 0]
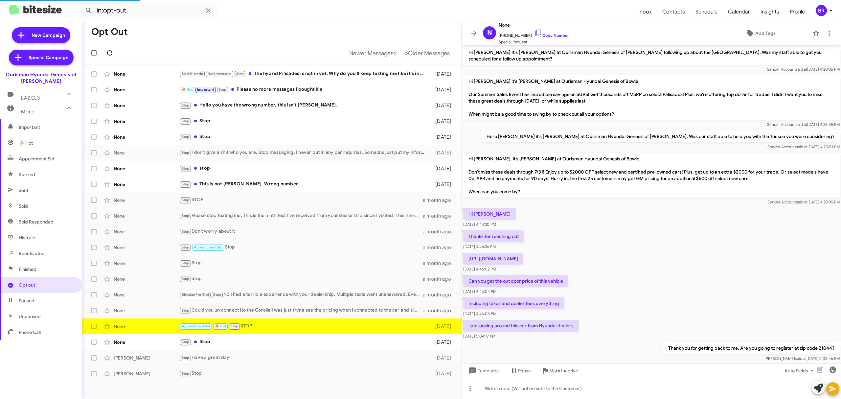
scroll to position [227, 0]
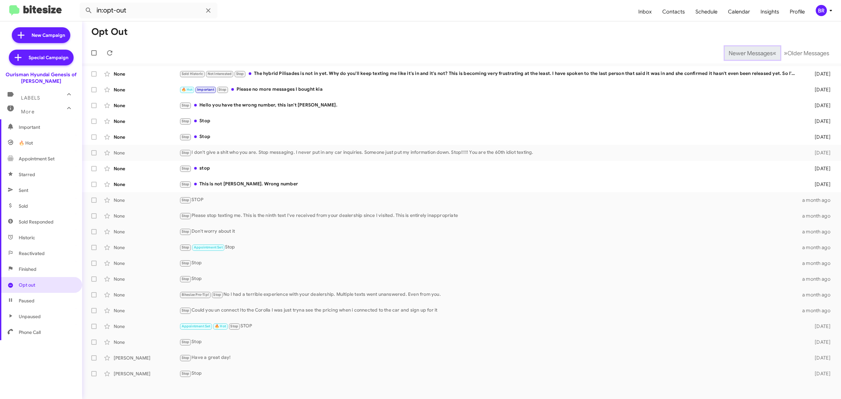
click at [745, 53] on span "Newer Messages" at bounding box center [750, 53] width 44 height 7
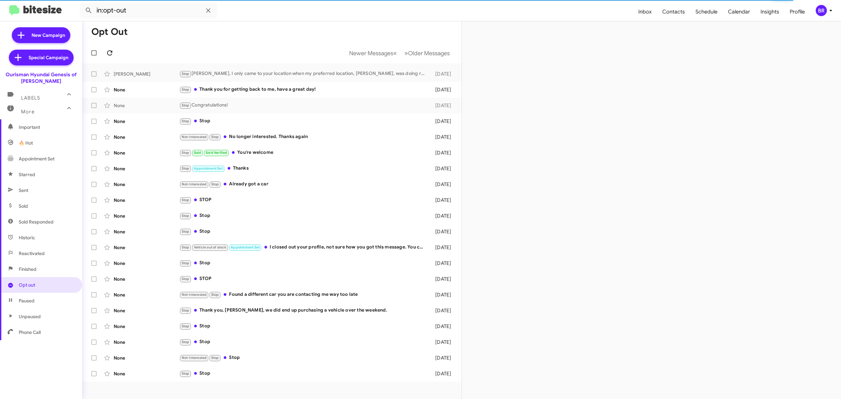
click at [109, 53] on icon at bounding box center [110, 53] width 8 height 8
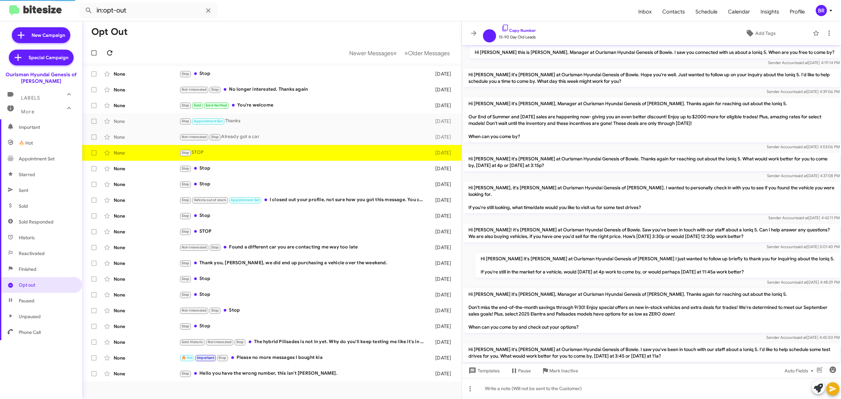
scroll to position [70, 0]
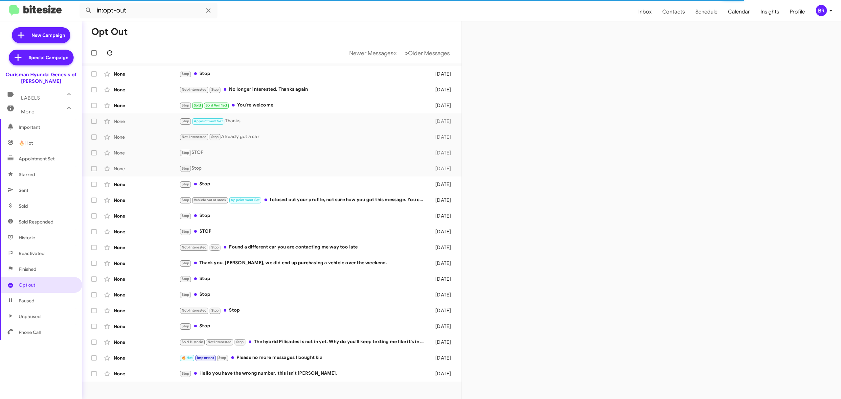
click at [109, 53] on icon at bounding box center [110, 53] width 8 height 8
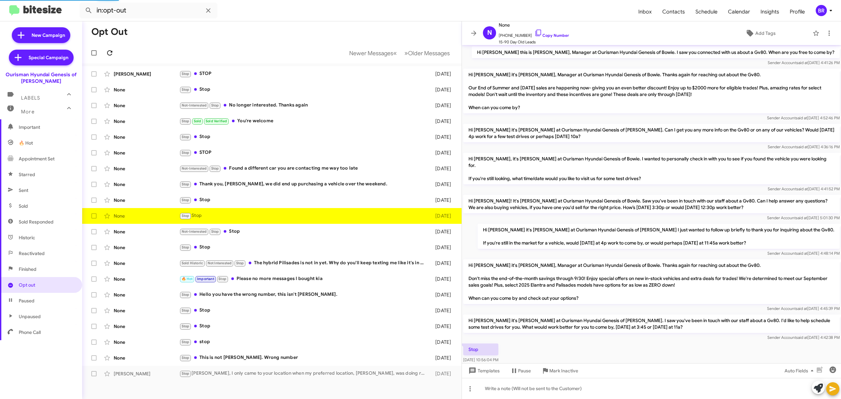
scroll to position [10, 0]
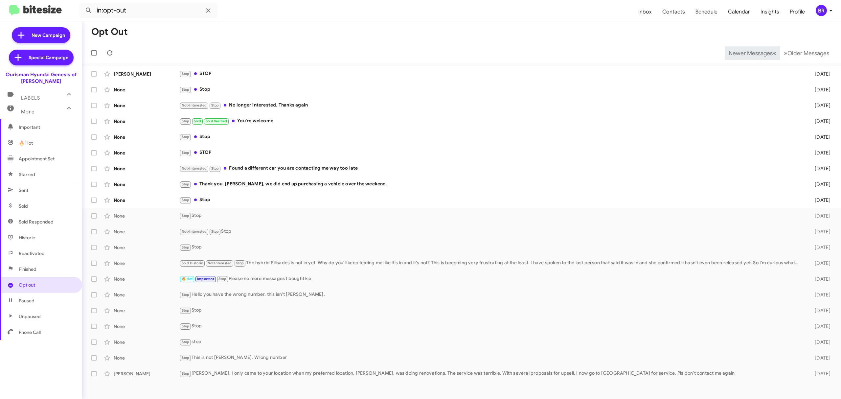
click at [745, 53] on span "Newer Messages" at bounding box center [750, 53] width 44 height 7
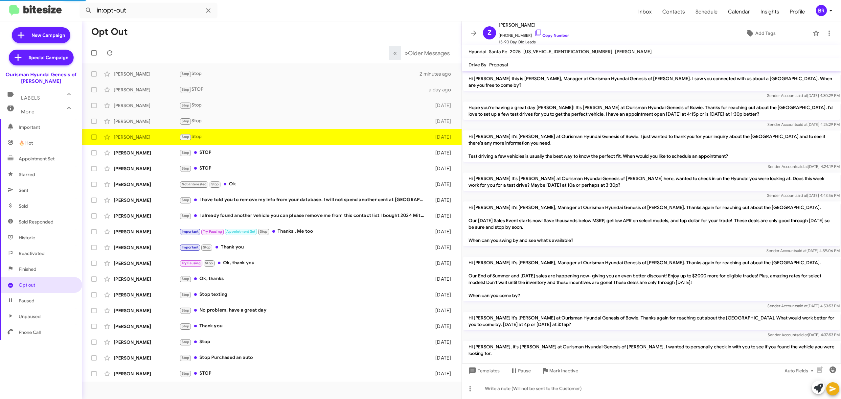
scroll to position [315, 0]
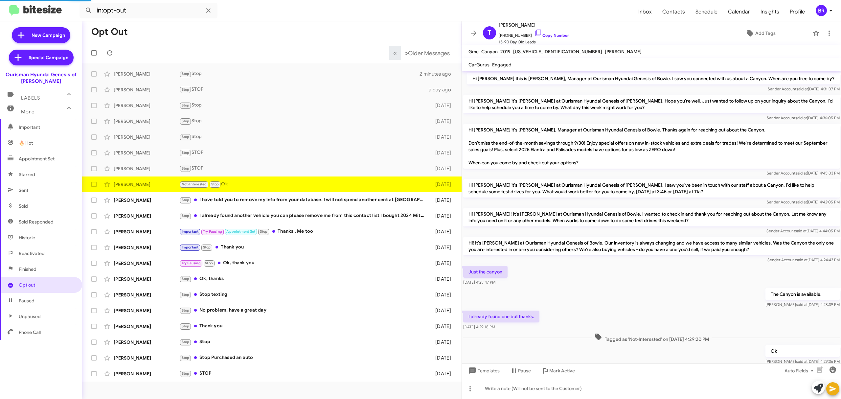
scroll to position [35, 0]
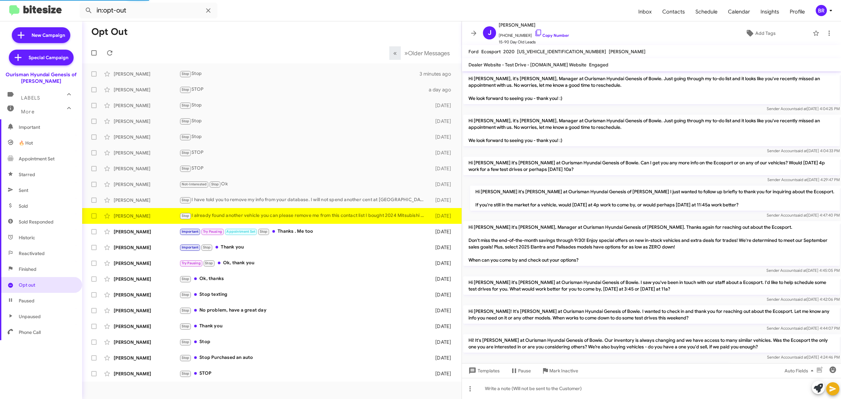
scroll to position [36, 0]
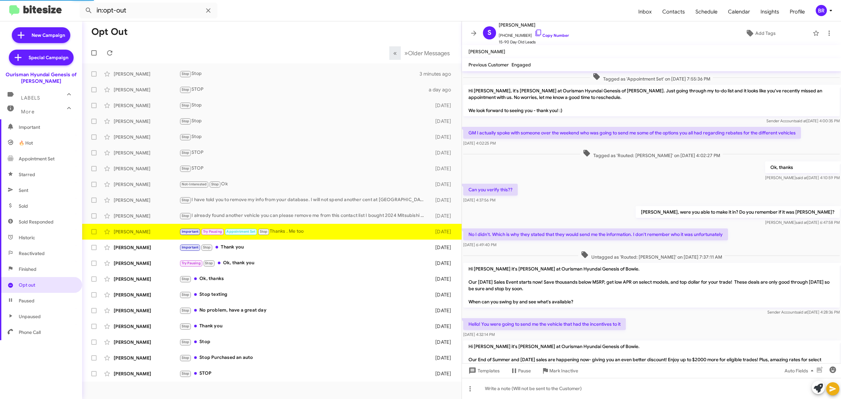
scroll to position [272, 0]
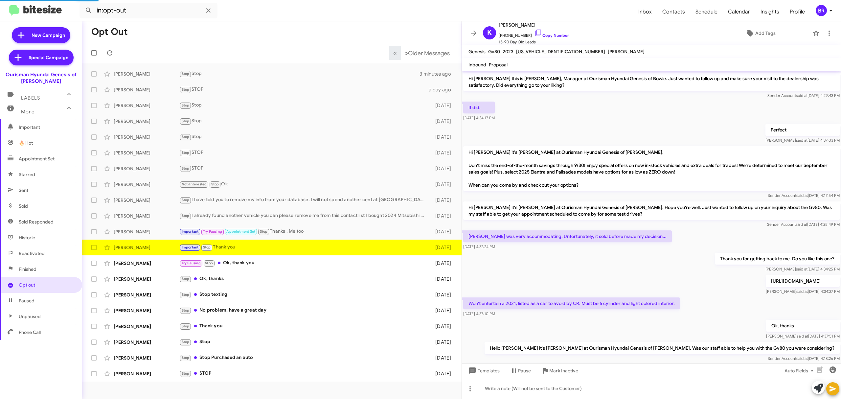
scroll to position [79, 0]
